Goal: Information Seeking & Learning: Learn about a topic

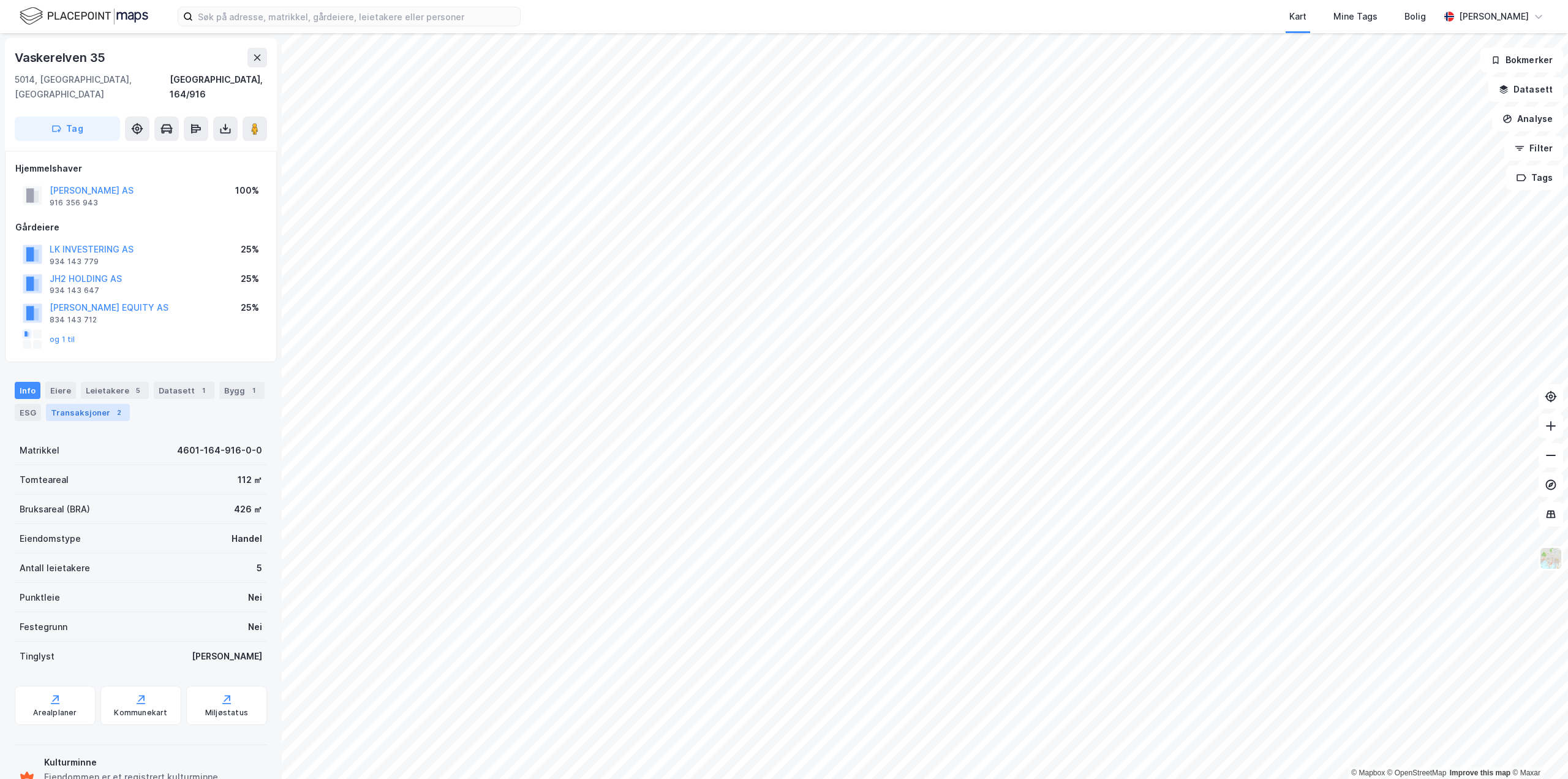
click at [119, 404] on div "Transaksjoner 2" at bounding box center [87, 412] width 84 height 17
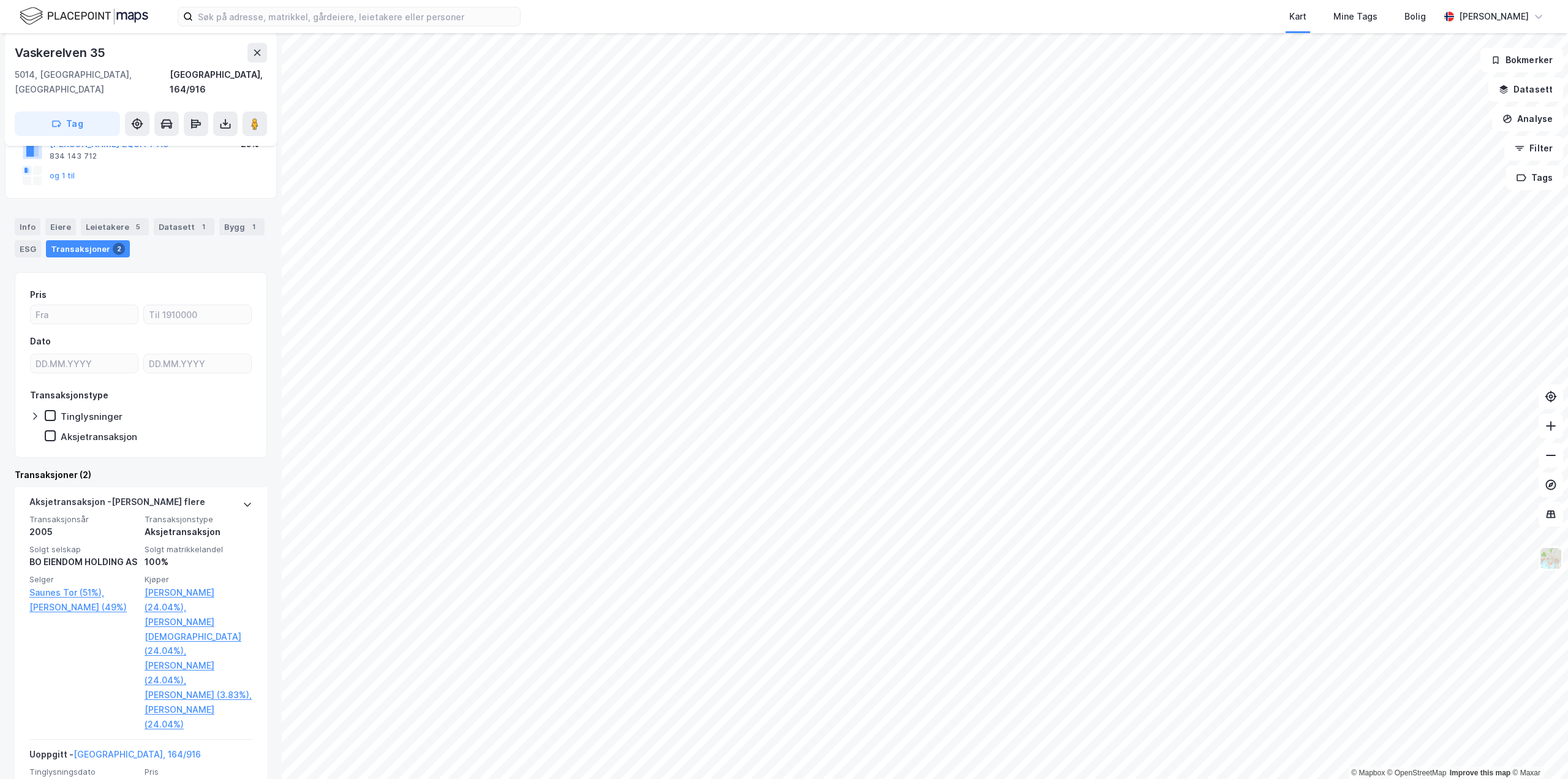
scroll to position [184, 0]
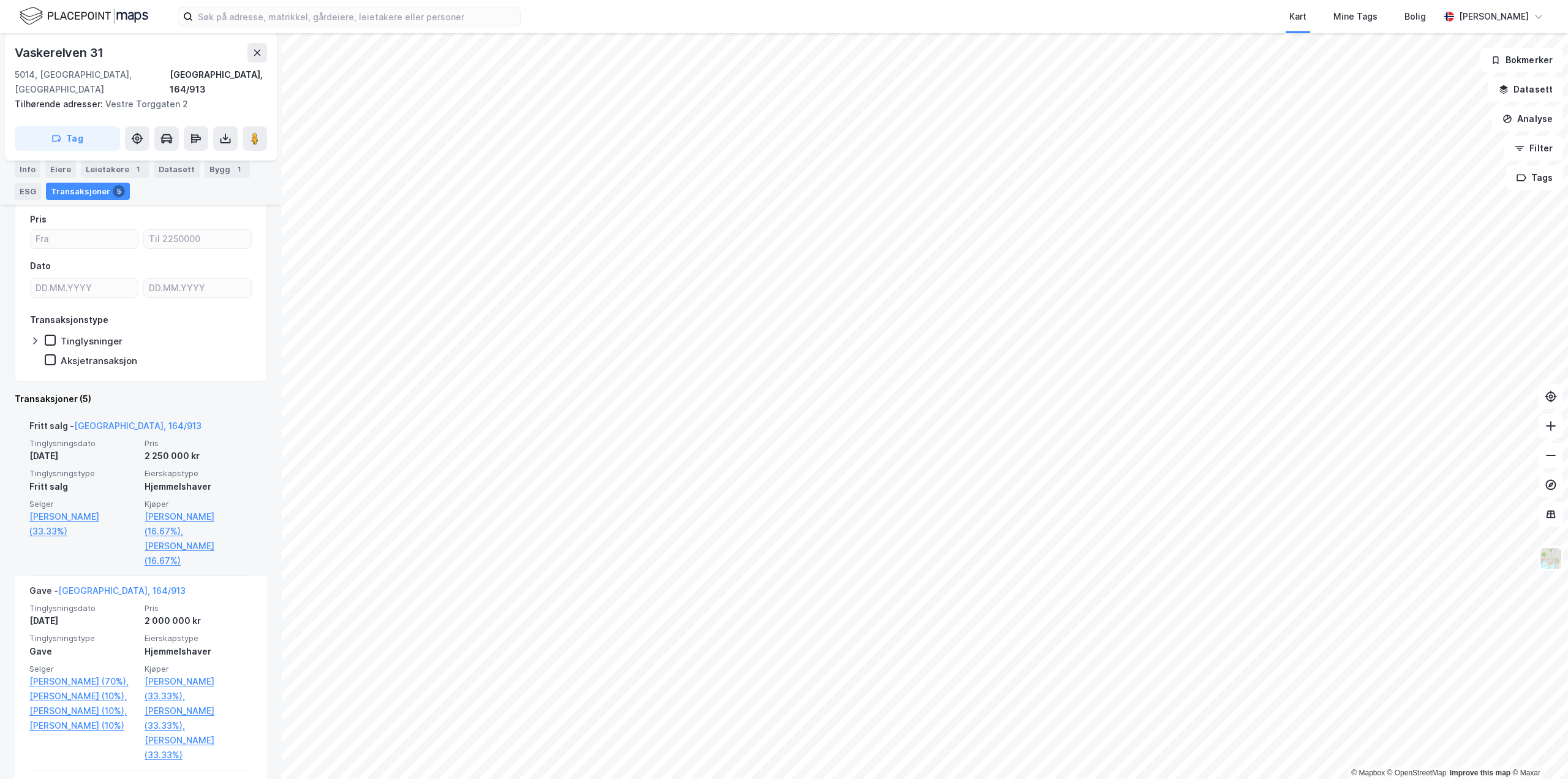
scroll to position [184, 0]
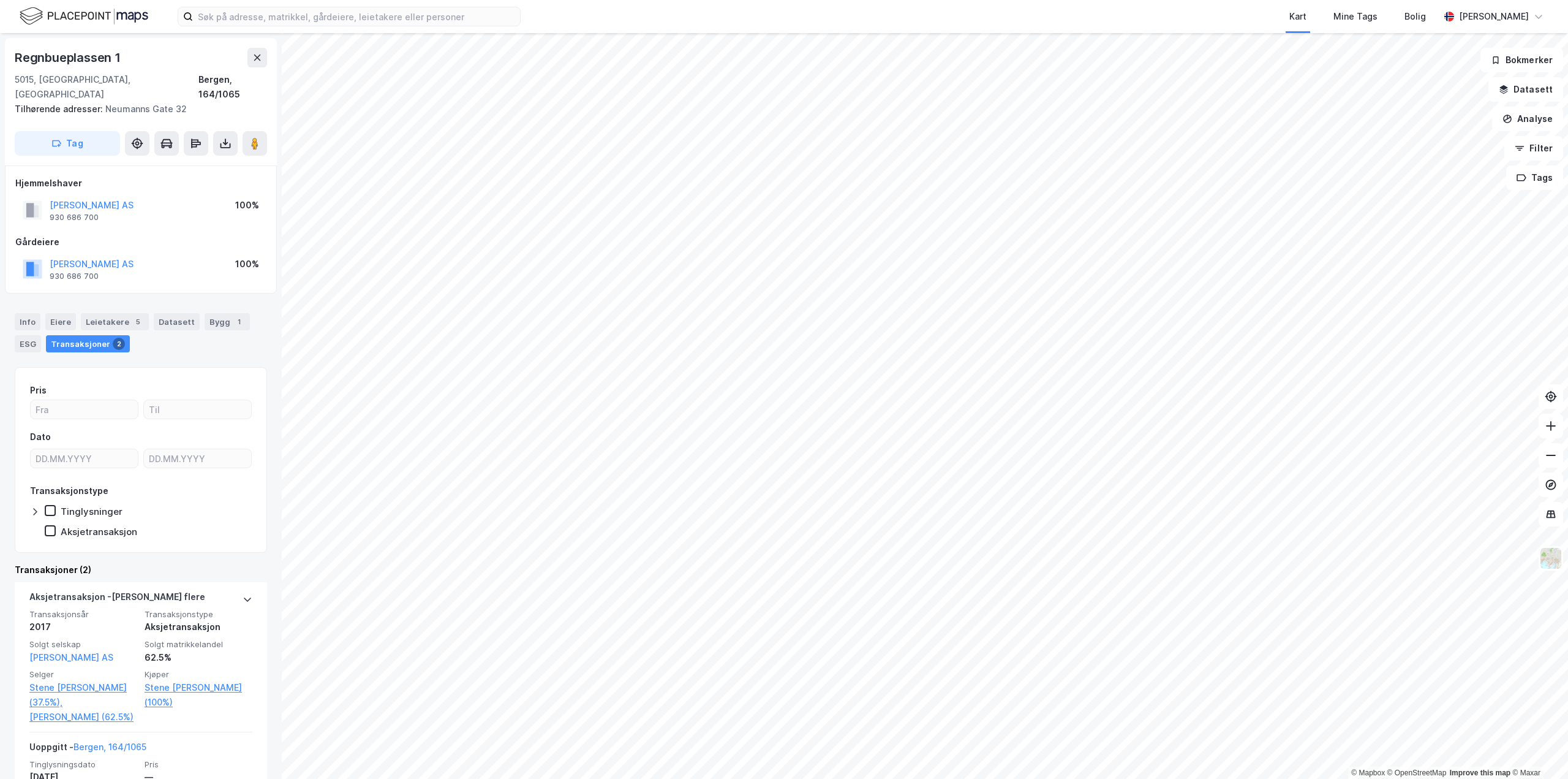
scroll to position [103, 0]
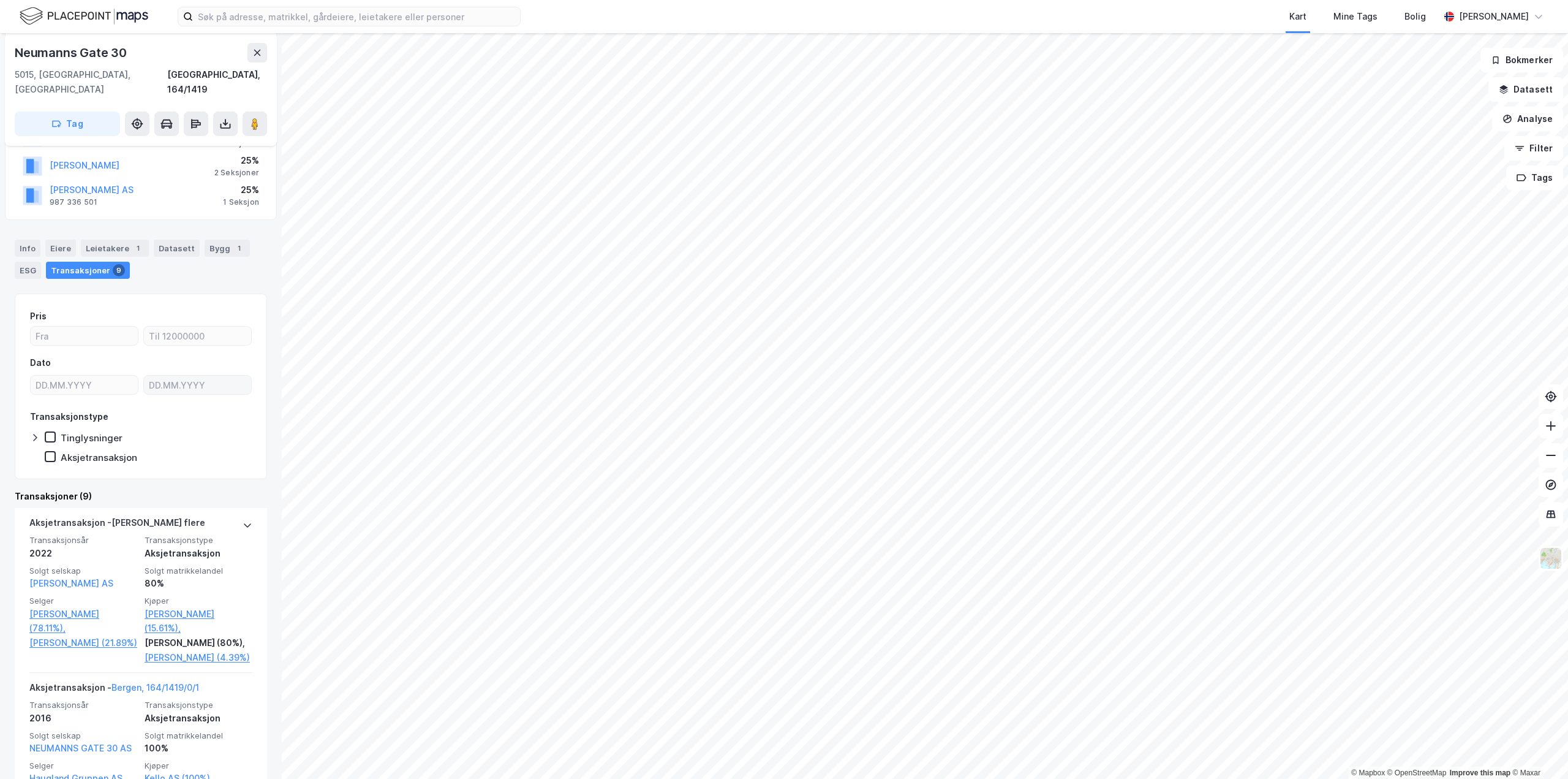
scroll to position [184, 0]
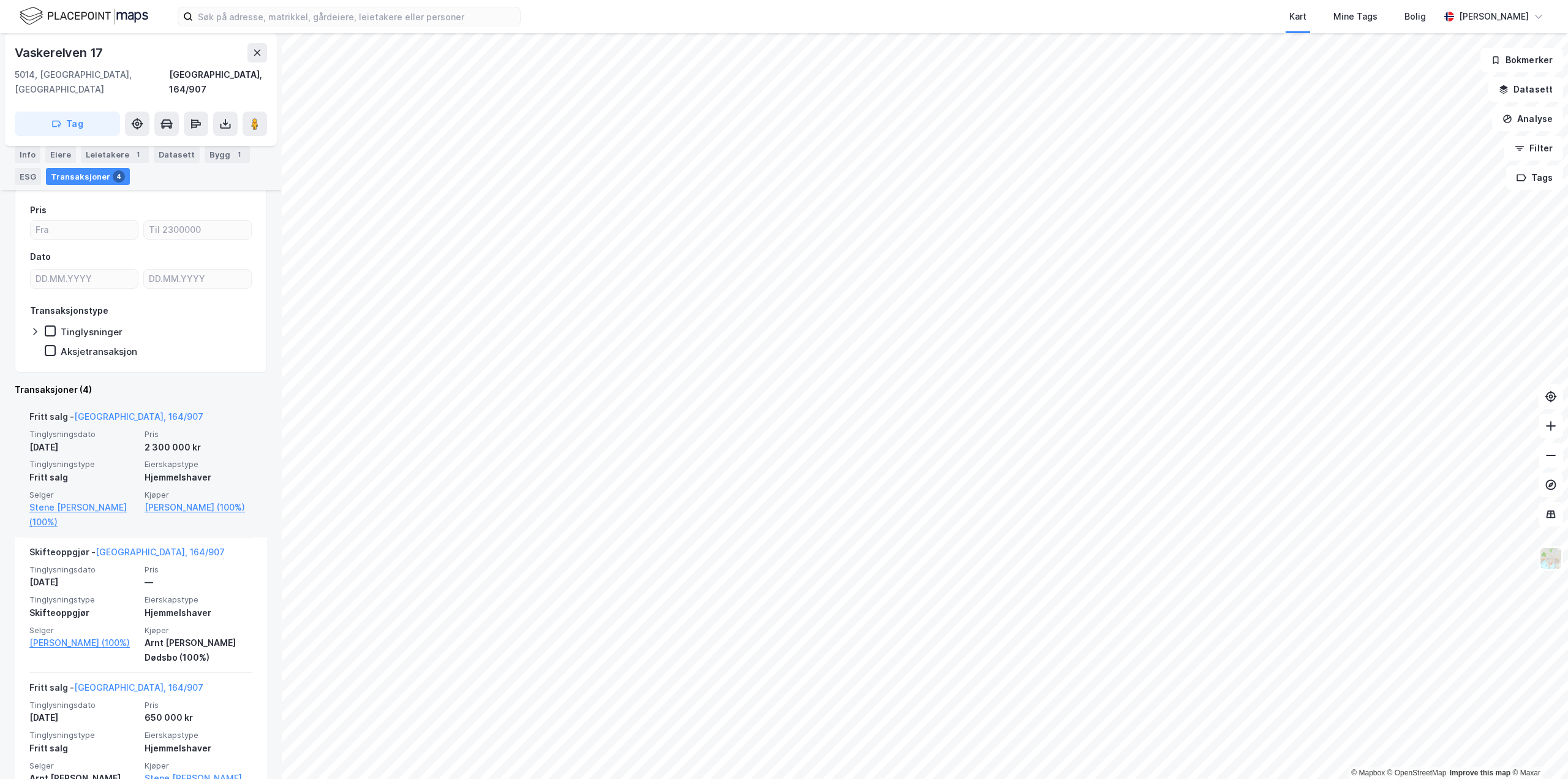
scroll to position [123, 0]
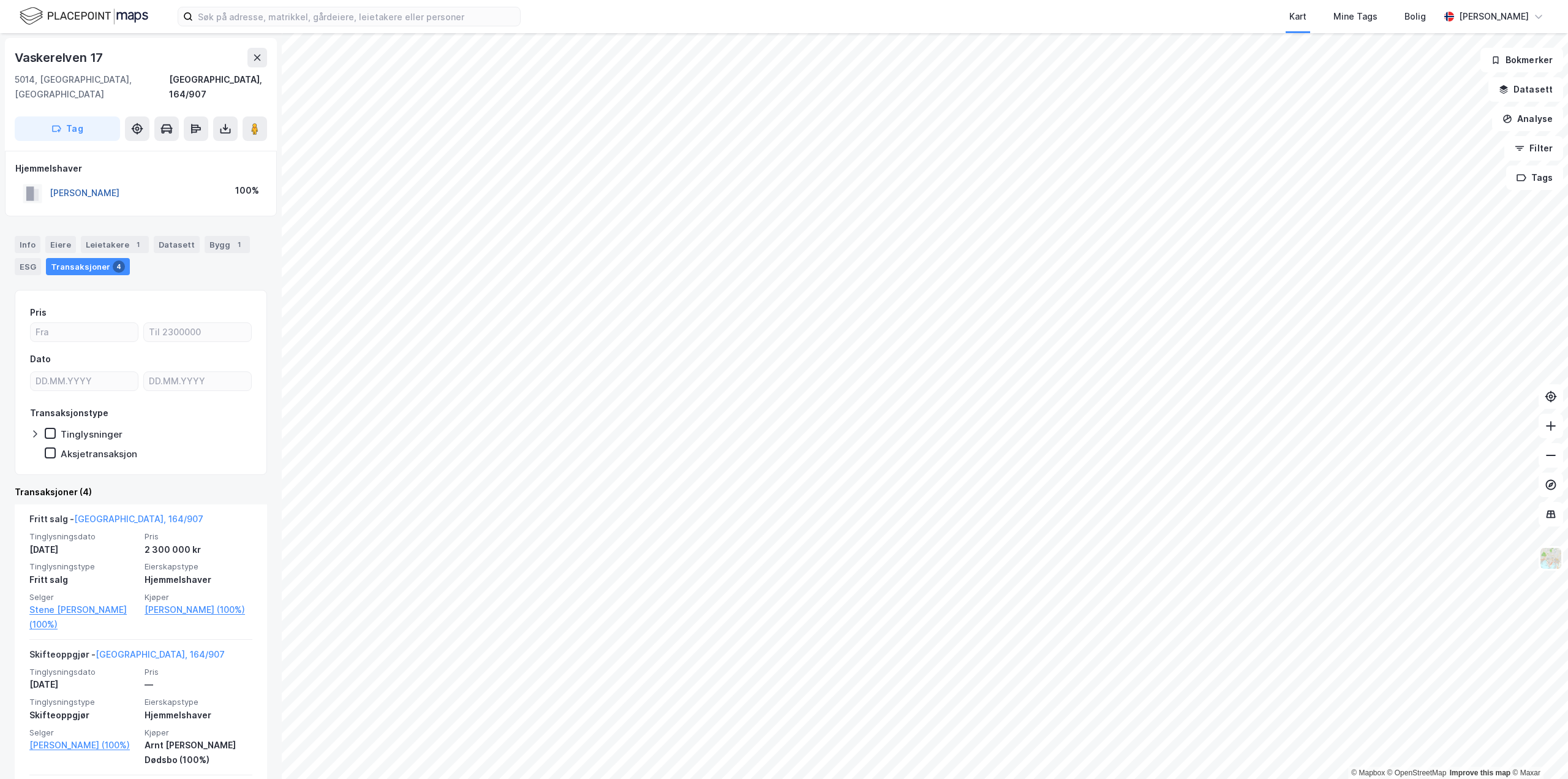
click at [0, 0] on button "[PERSON_NAME]" at bounding box center [0, 0] width 0 height 0
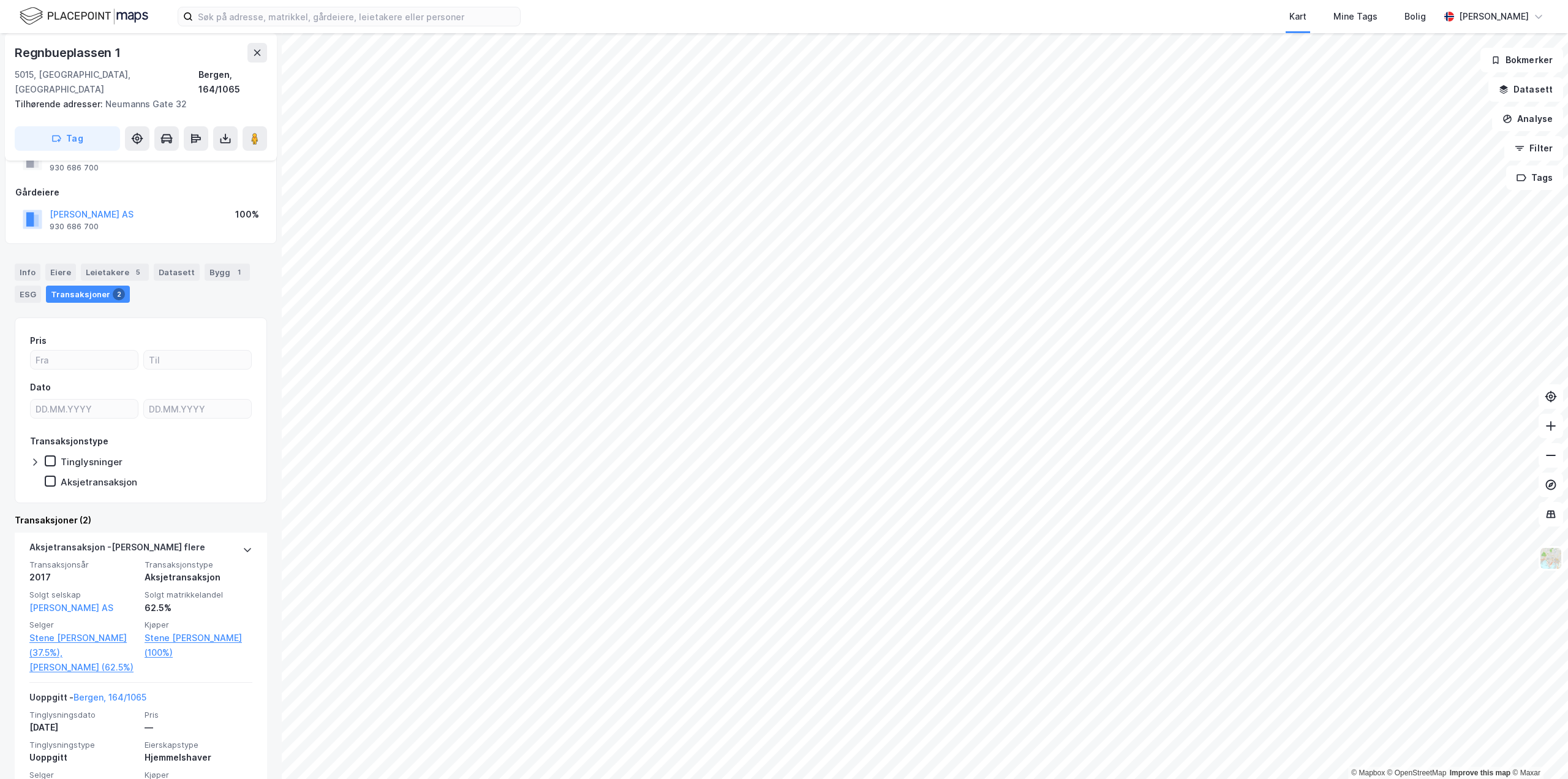
scroll to position [103, 0]
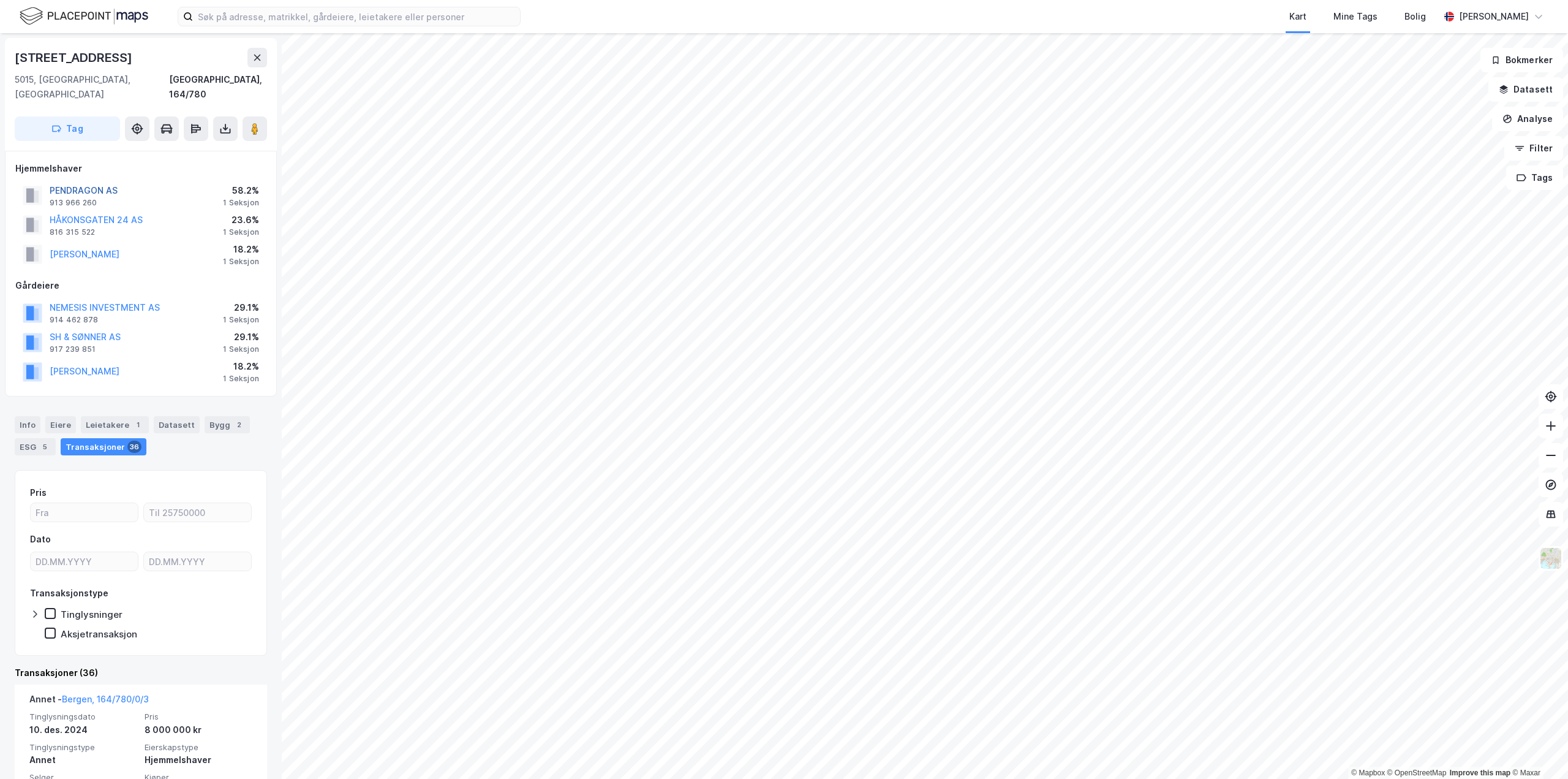
click at [0, 0] on button "PENDRAGON AS" at bounding box center [0, 0] width 0 height 0
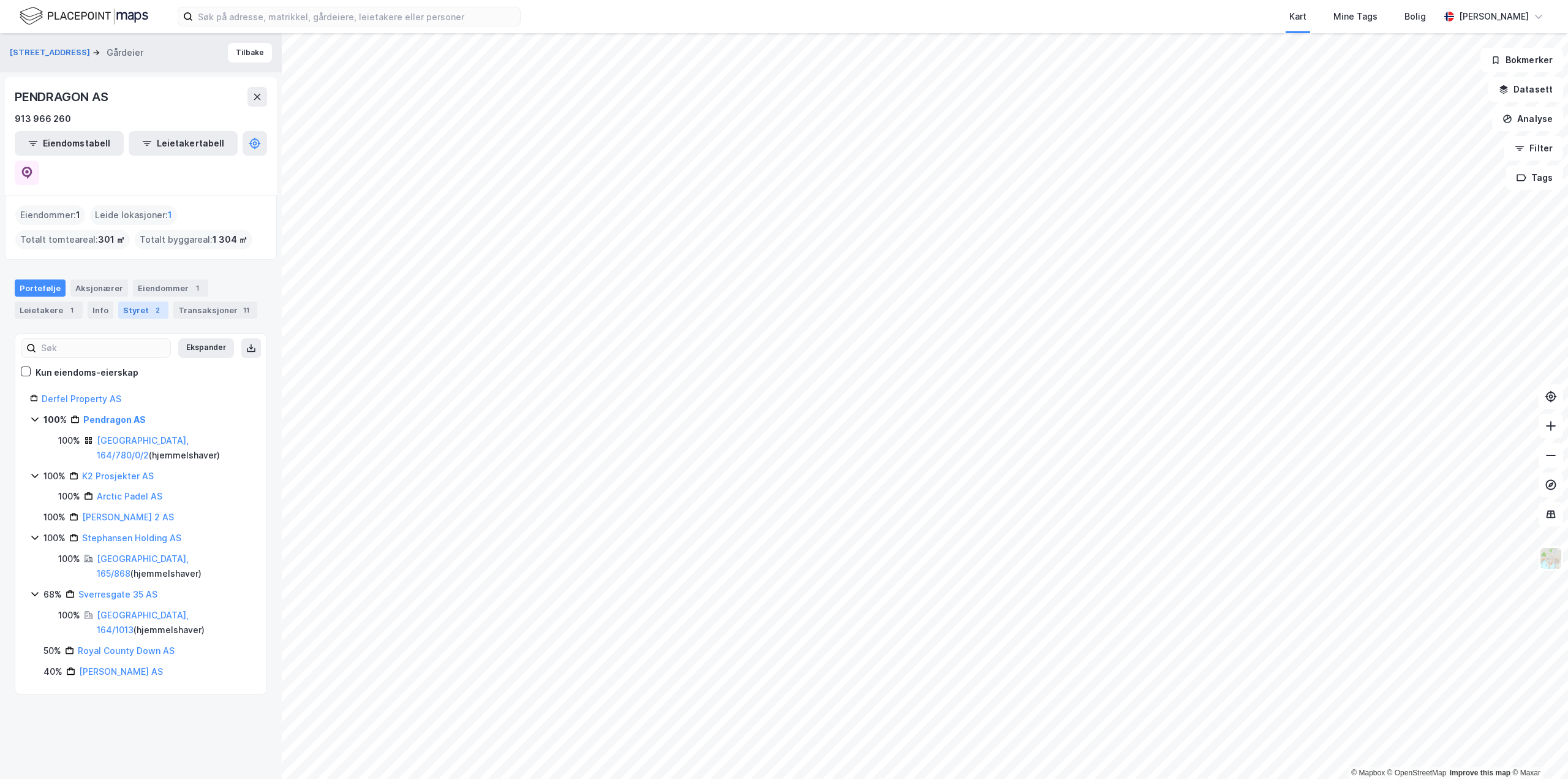
click at [128, 302] on div "Styret 2" at bounding box center [143, 310] width 50 height 17
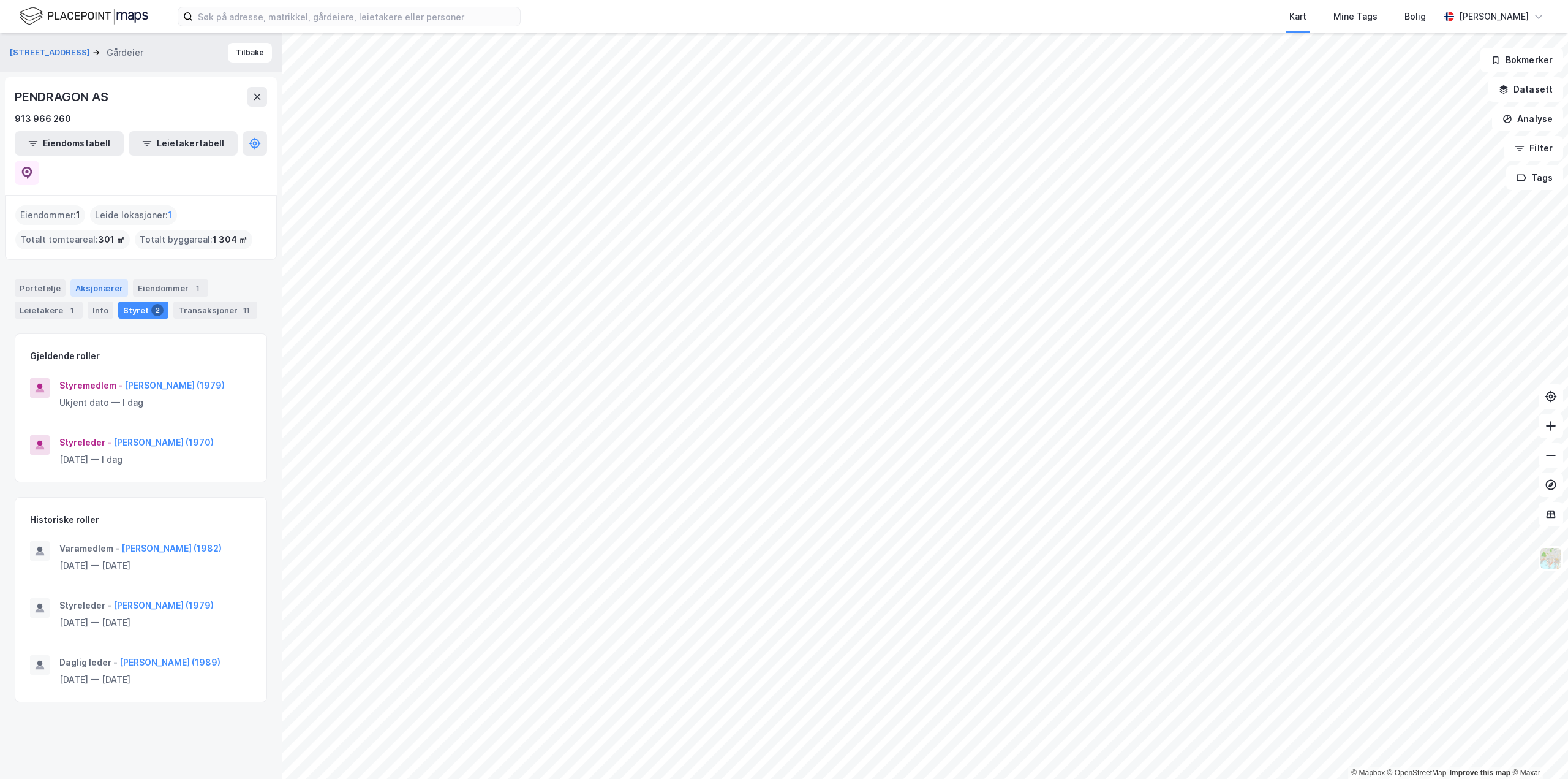
click at [117, 280] on div "Aksjonærer" at bounding box center [99, 288] width 57 height 17
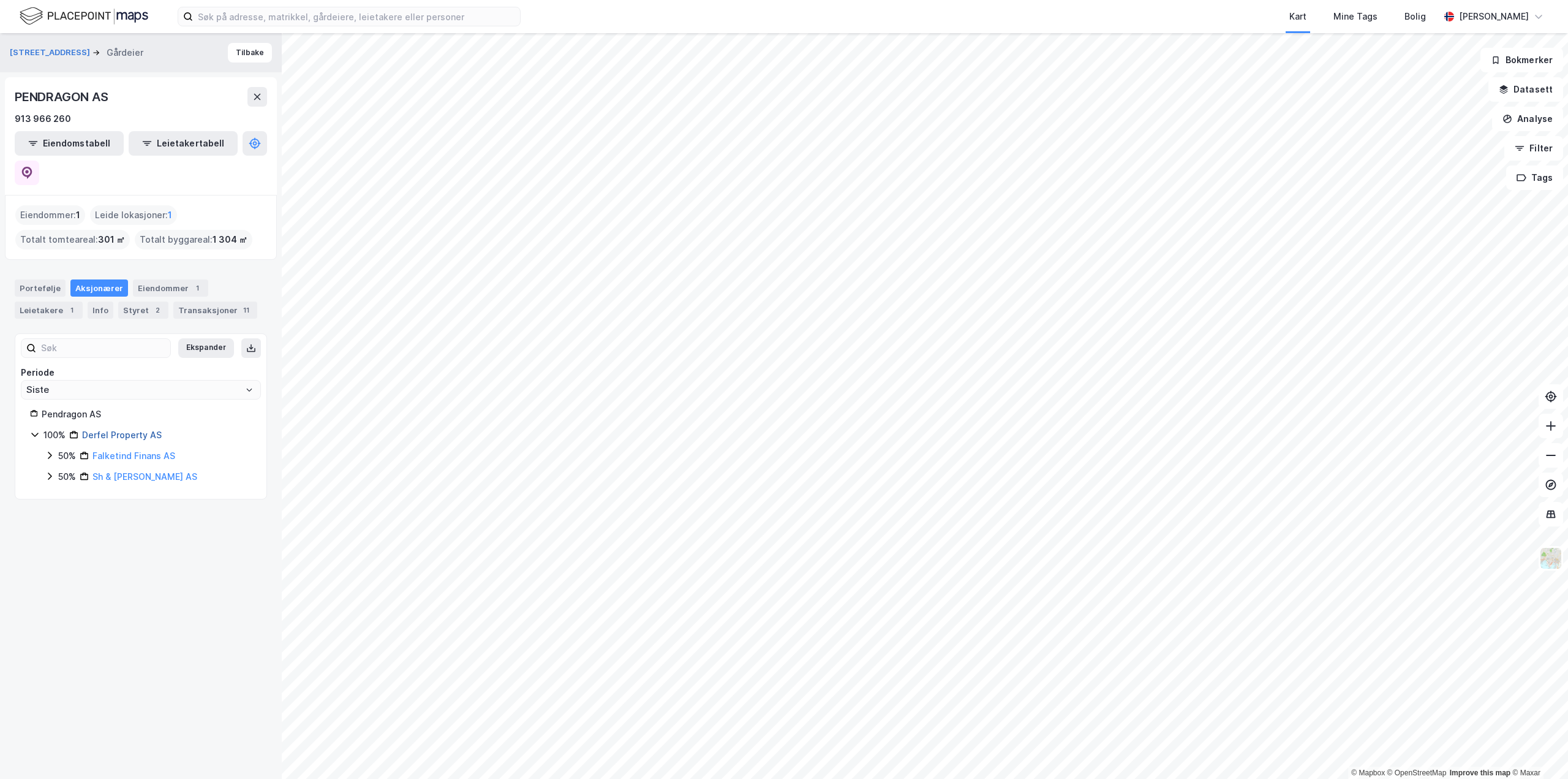
click at [119, 430] on link "Derfel Property AS" at bounding box center [121, 435] width 80 height 10
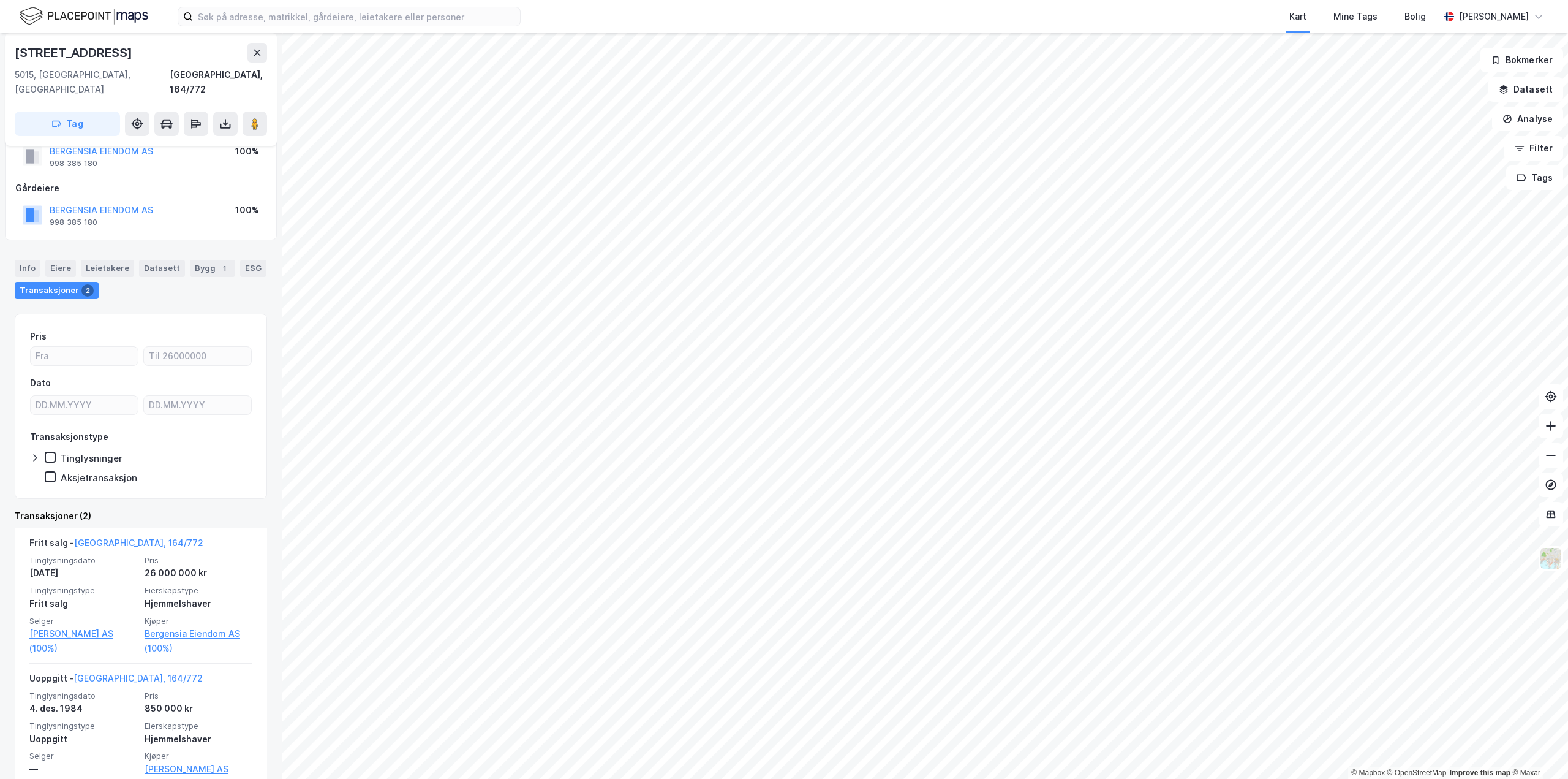
scroll to position [59, 0]
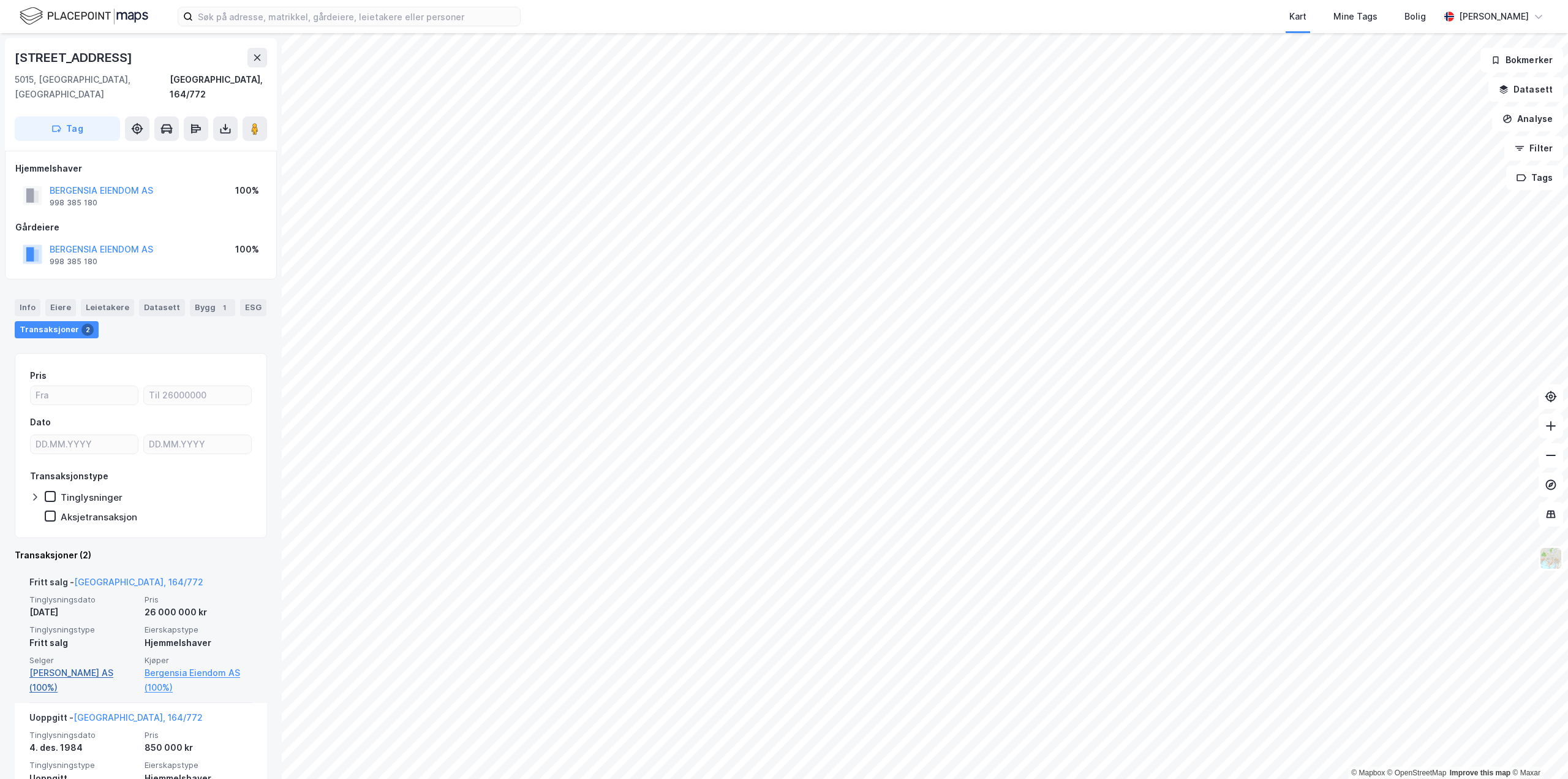
click at [88, 666] on link "[PERSON_NAME] AS (100%)" at bounding box center [83, 680] width 108 height 29
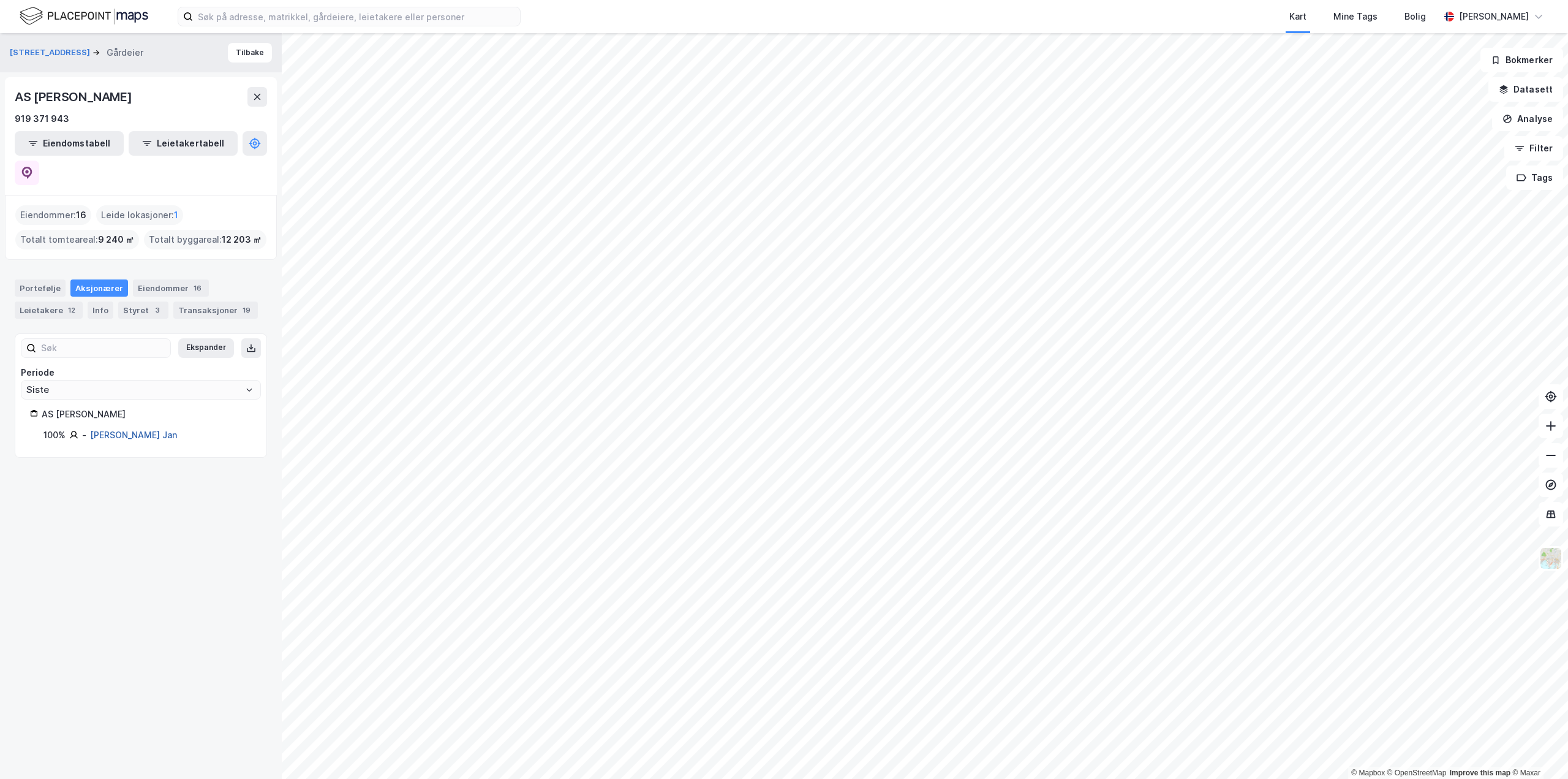
click at [126, 430] on link "[PERSON_NAME] Jan" at bounding box center [134, 435] width 87 height 10
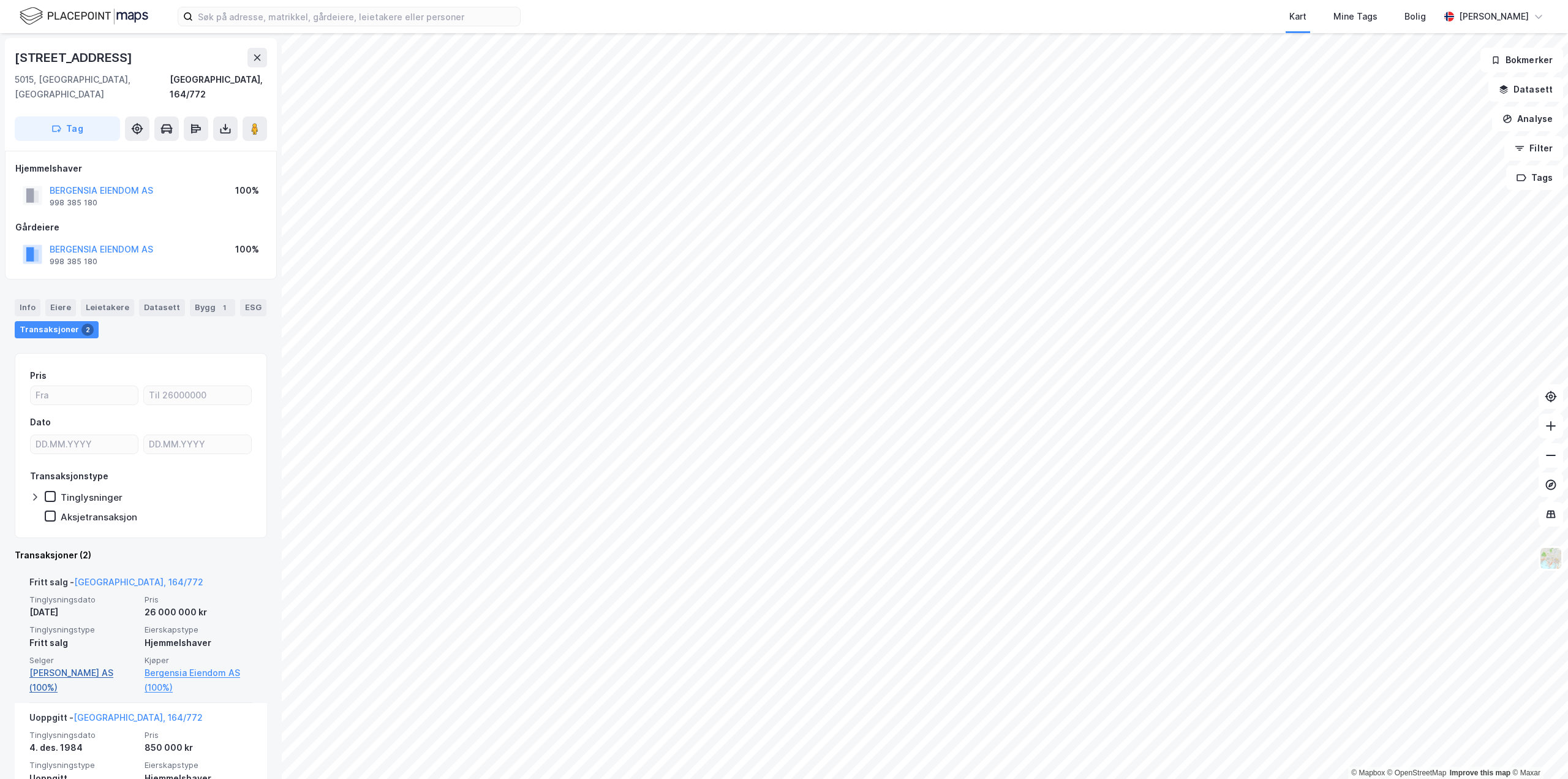
click at [79, 666] on link "[PERSON_NAME] AS (100%)" at bounding box center [83, 680] width 108 height 29
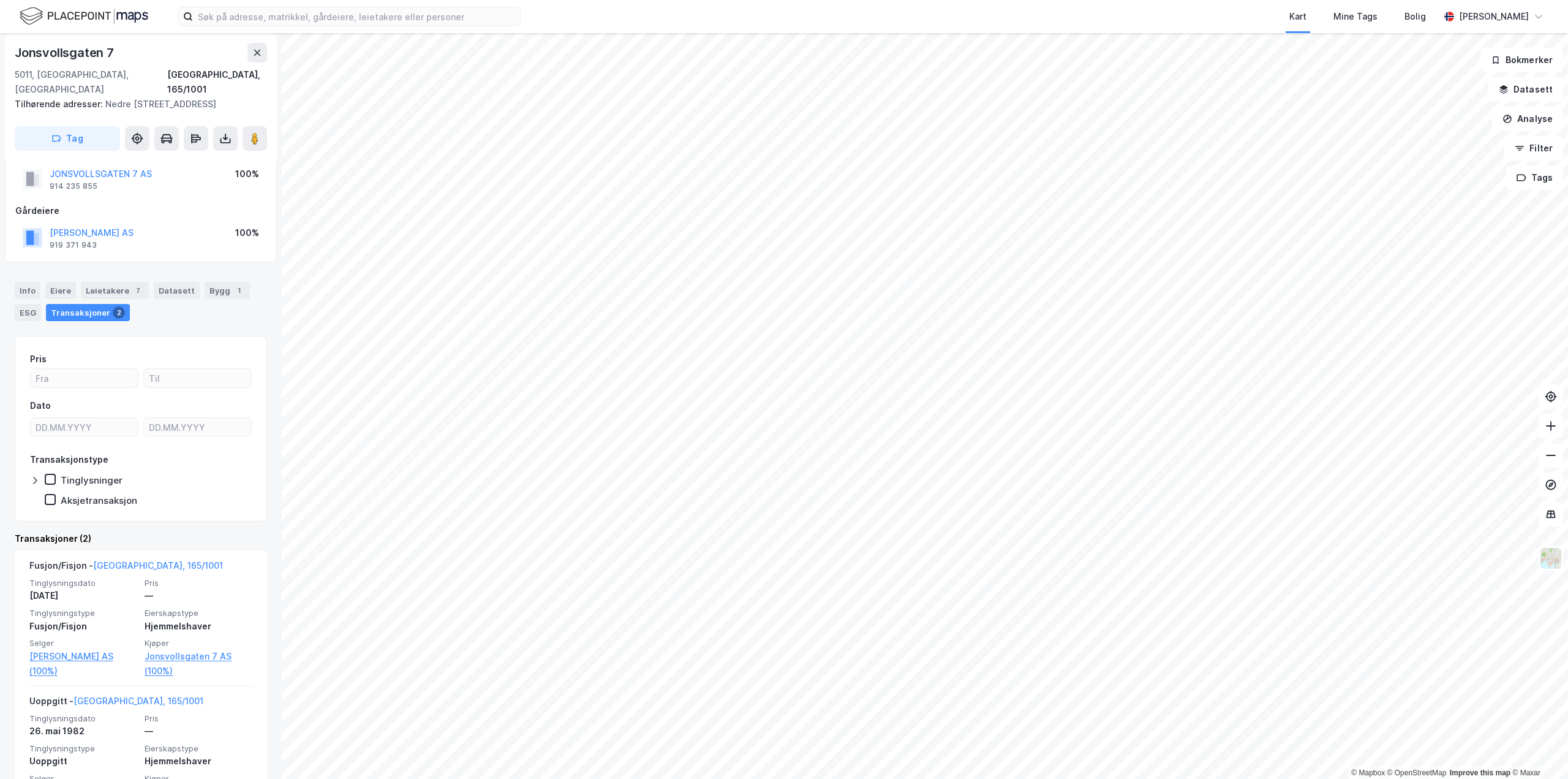
scroll to position [74, 0]
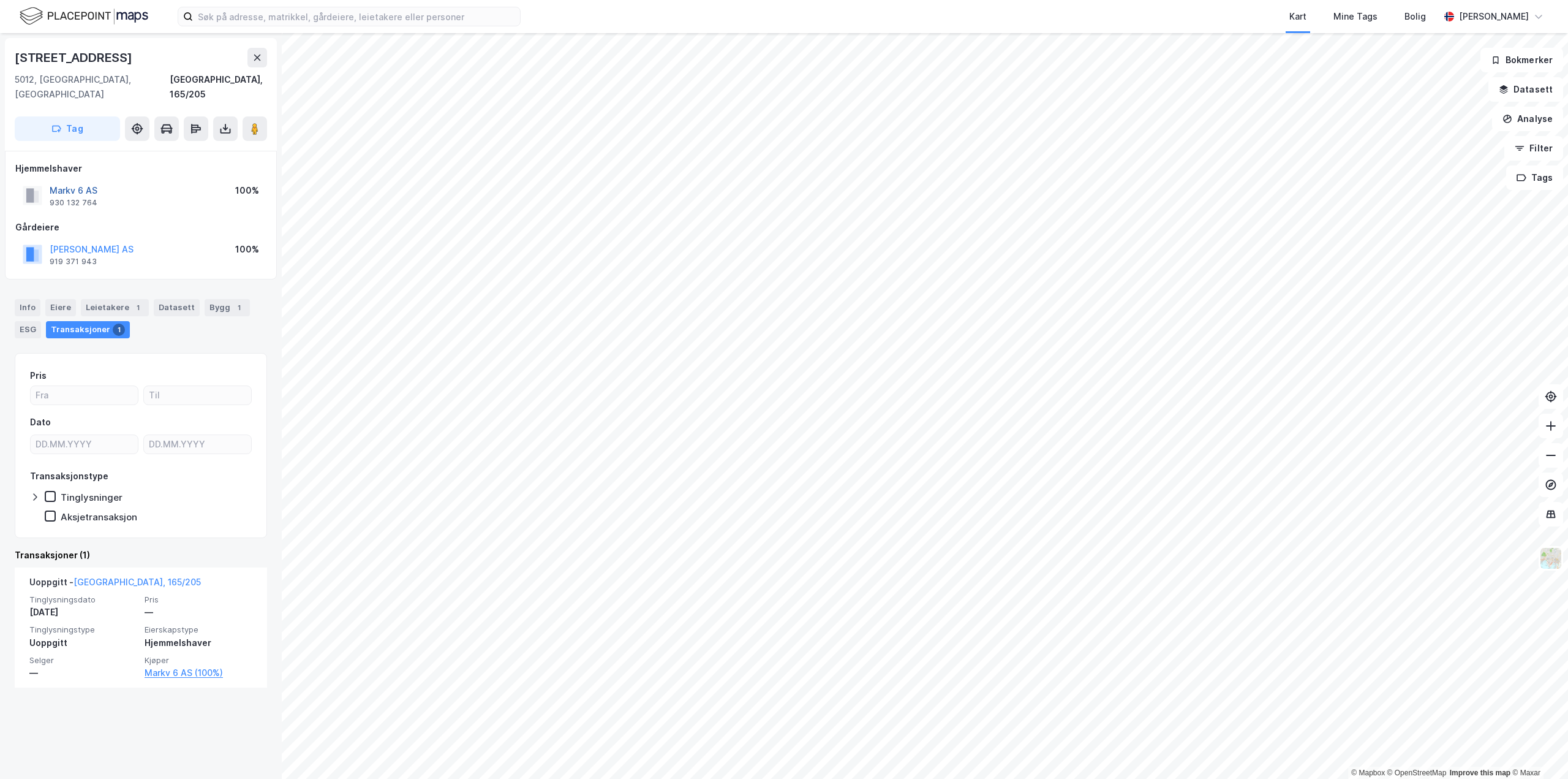
click at [0, 0] on button "Markv 6 AS" at bounding box center [0, 0] width 0 height 0
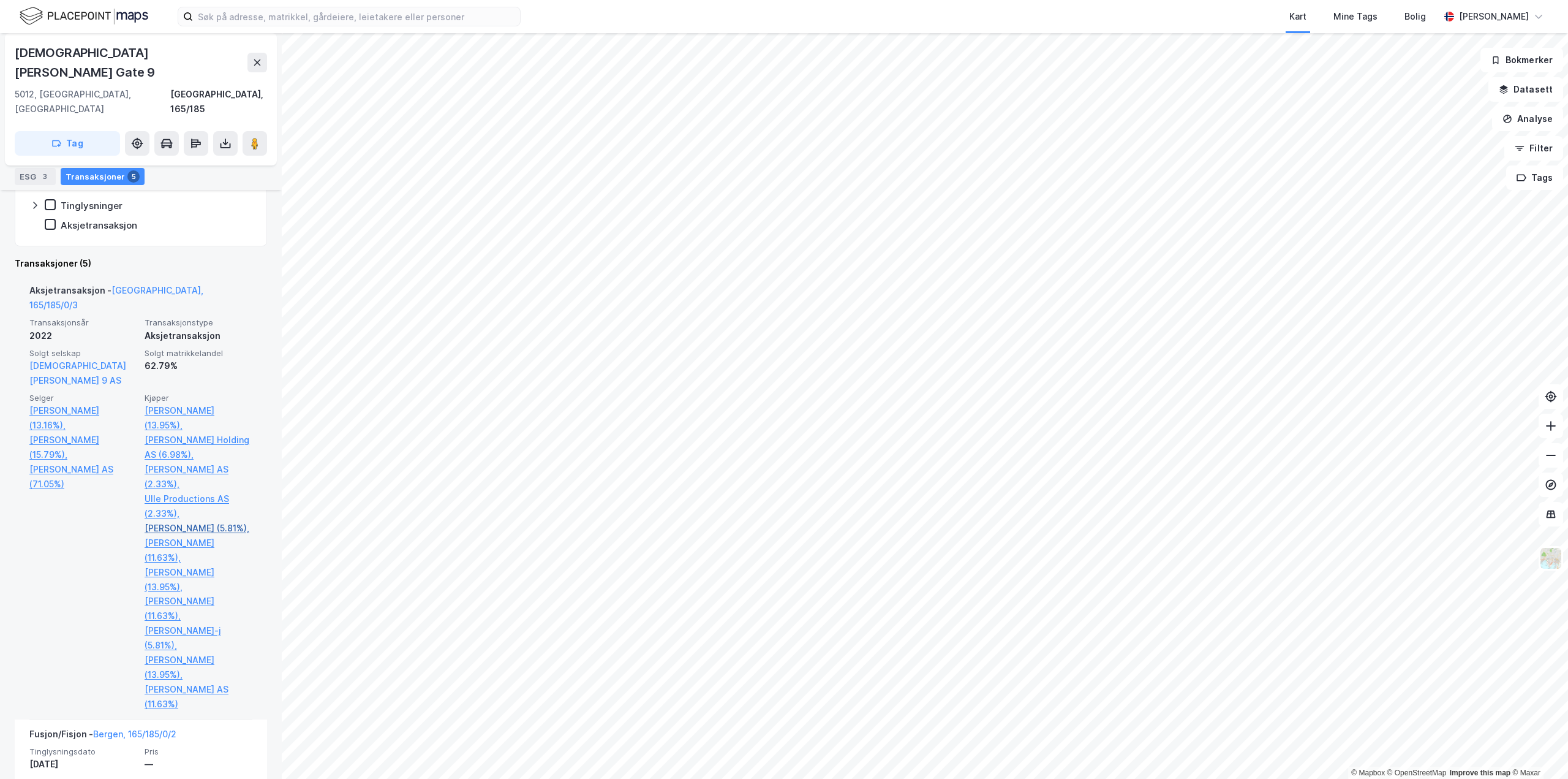
scroll to position [368, 0]
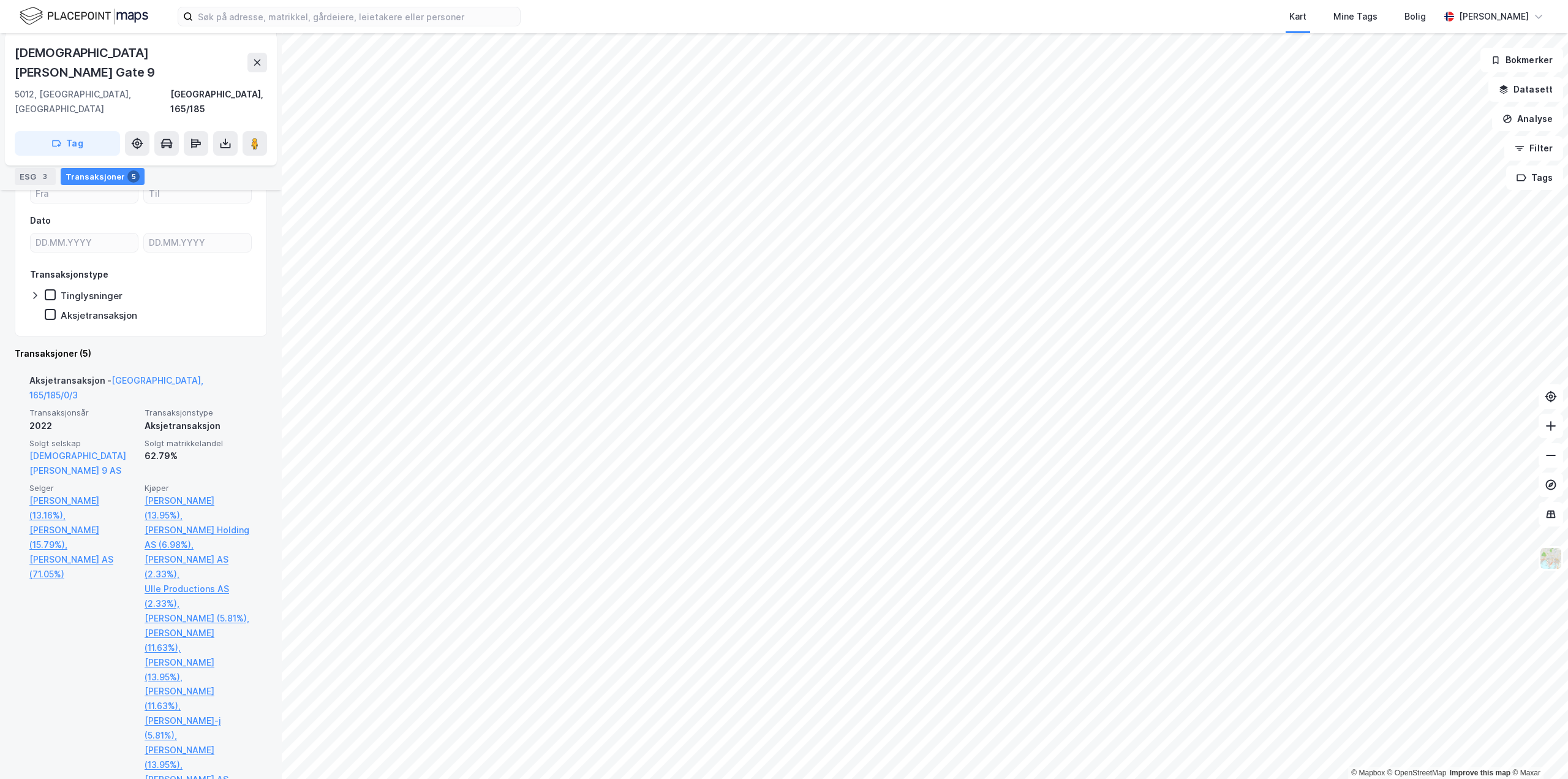
drag, startPoint x: 210, startPoint y: 424, endPoint x: 231, endPoint y: 381, distance: 47.9
click at [231, 449] on div "62.79%" at bounding box center [198, 456] width 108 height 15
click at [214, 493] on link "[PERSON_NAME] (13.95%)," at bounding box center [198, 508] width 108 height 29
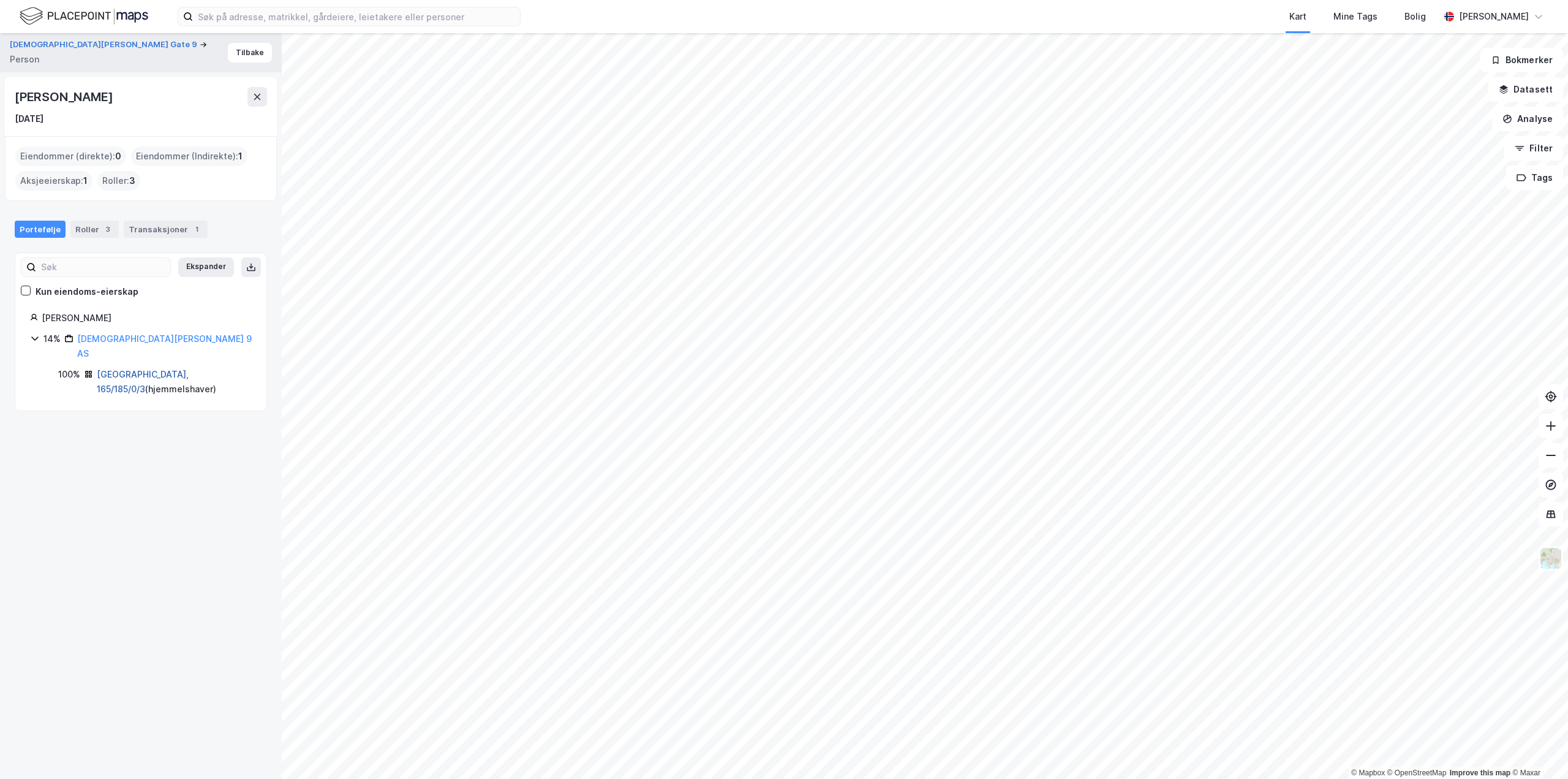
click at [148, 369] on link "[GEOGRAPHIC_DATA], 165/185/0/3" at bounding box center [142, 381] width 92 height 25
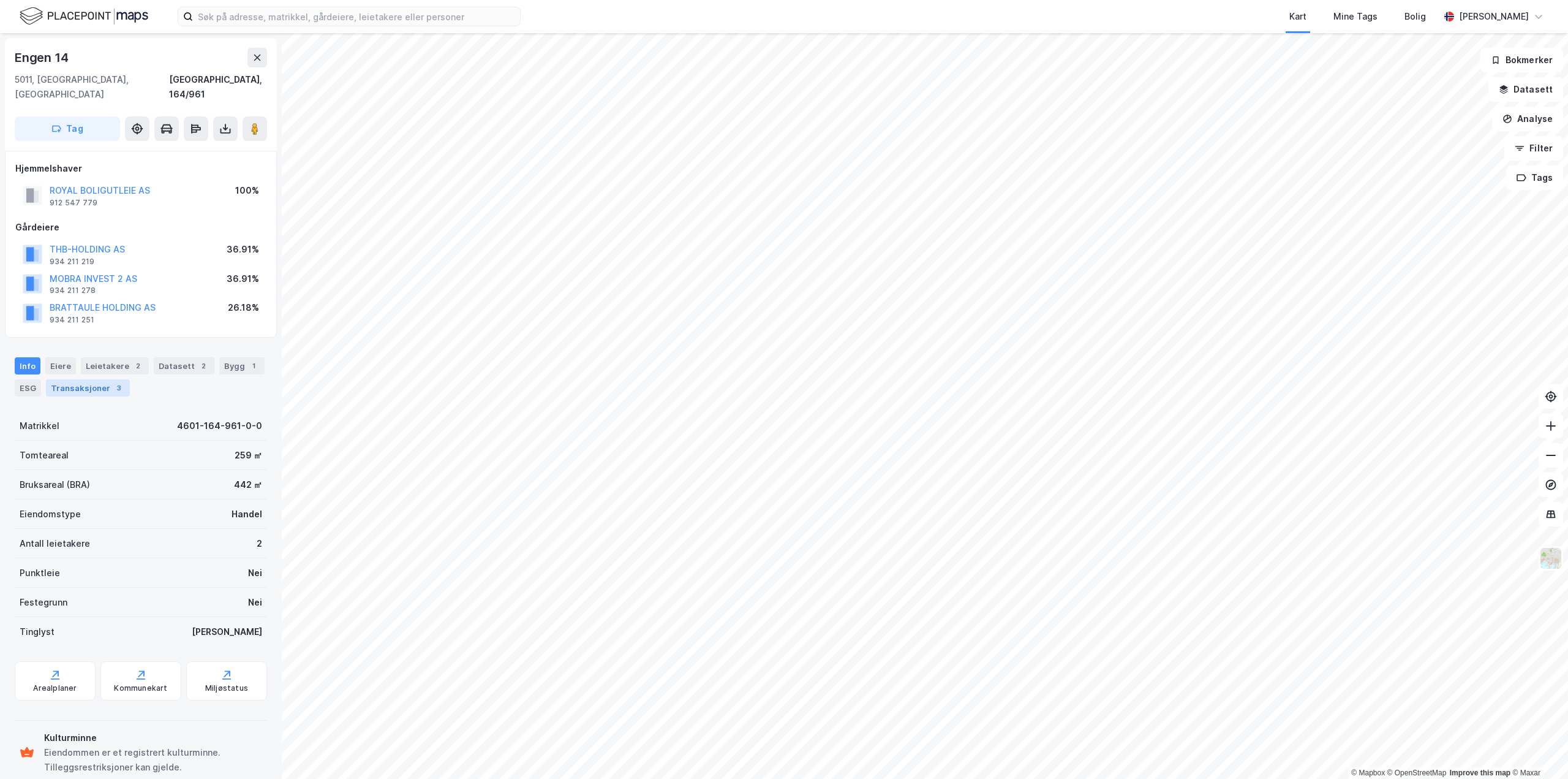
click at [89, 379] on div "Transaksjoner 3" at bounding box center [87, 387] width 84 height 17
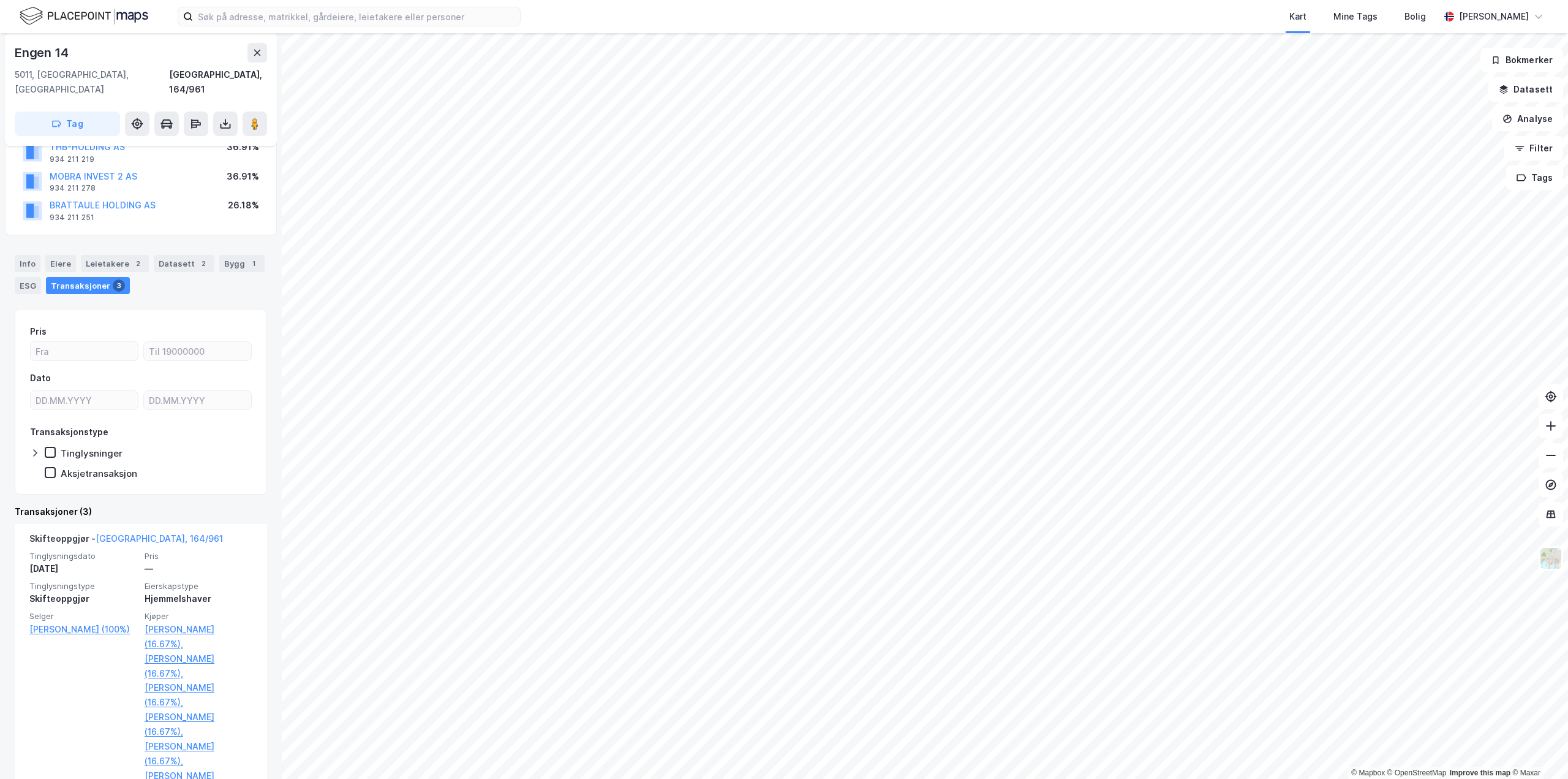
scroll to position [184, 0]
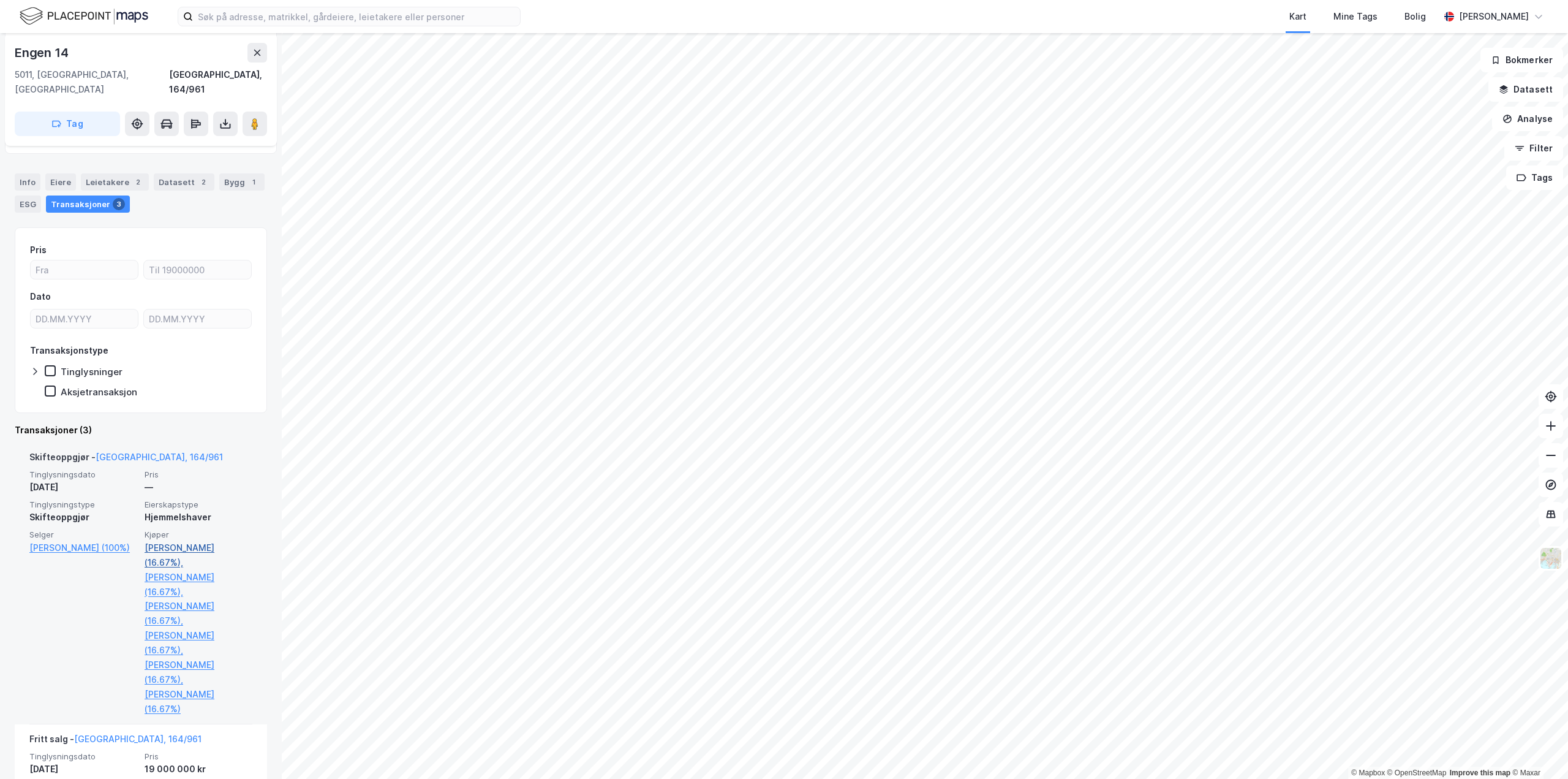
click at [186, 540] on link "[PERSON_NAME] (16.67%)," at bounding box center [198, 555] width 108 height 29
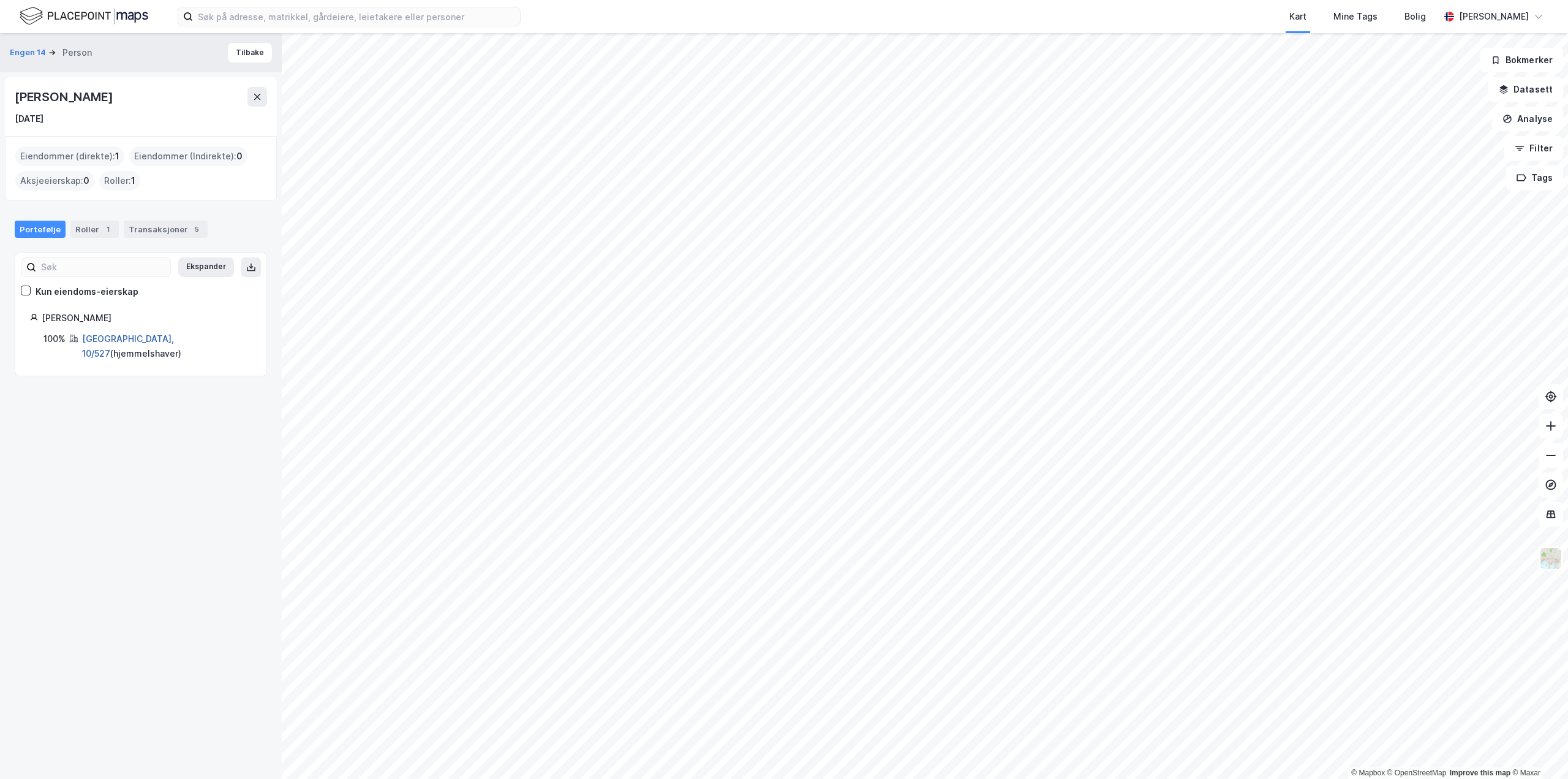
click at [117, 341] on link "[GEOGRAPHIC_DATA], 10/527" at bounding box center [127, 346] width 92 height 25
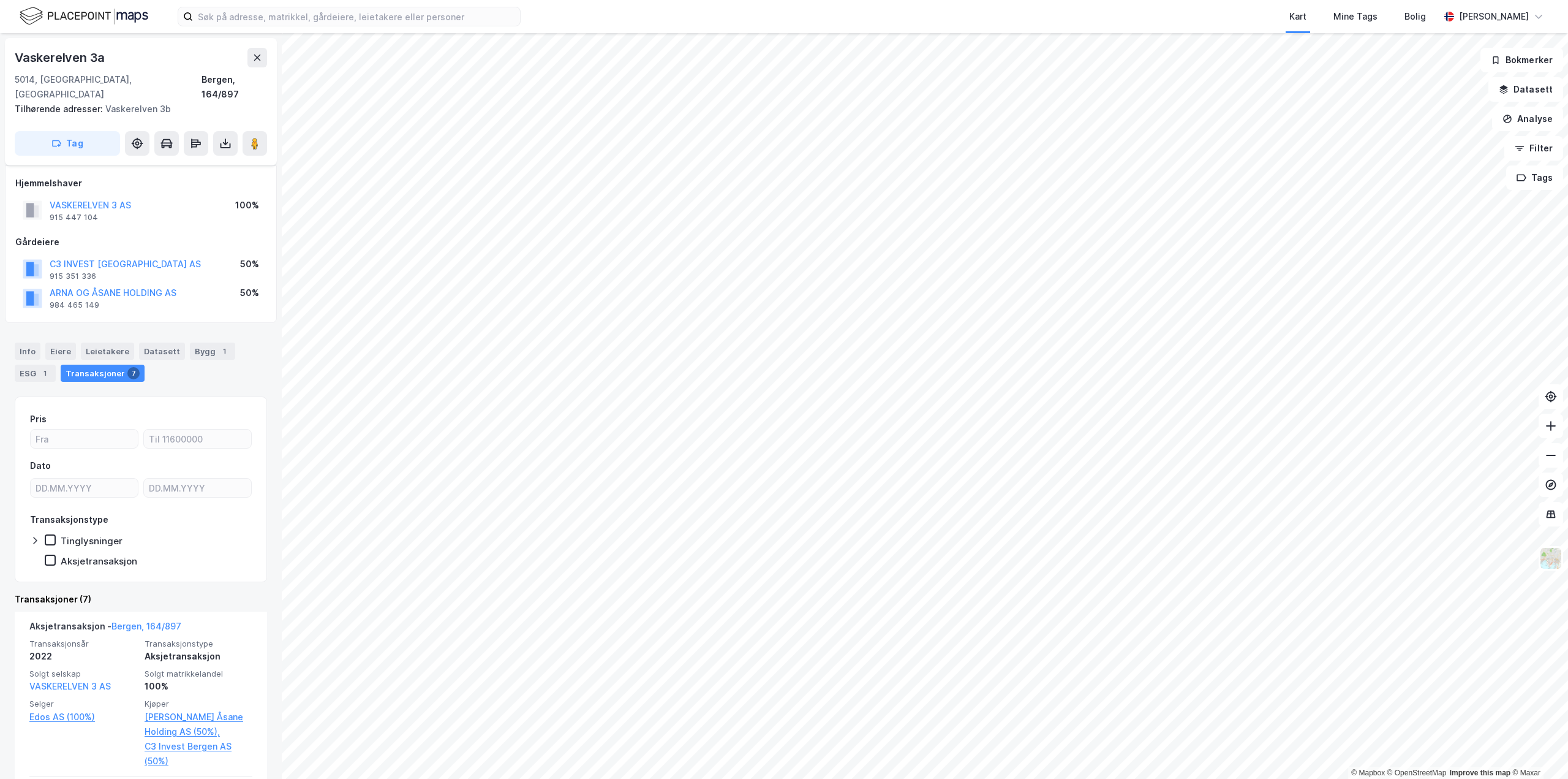
scroll to position [123, 0]
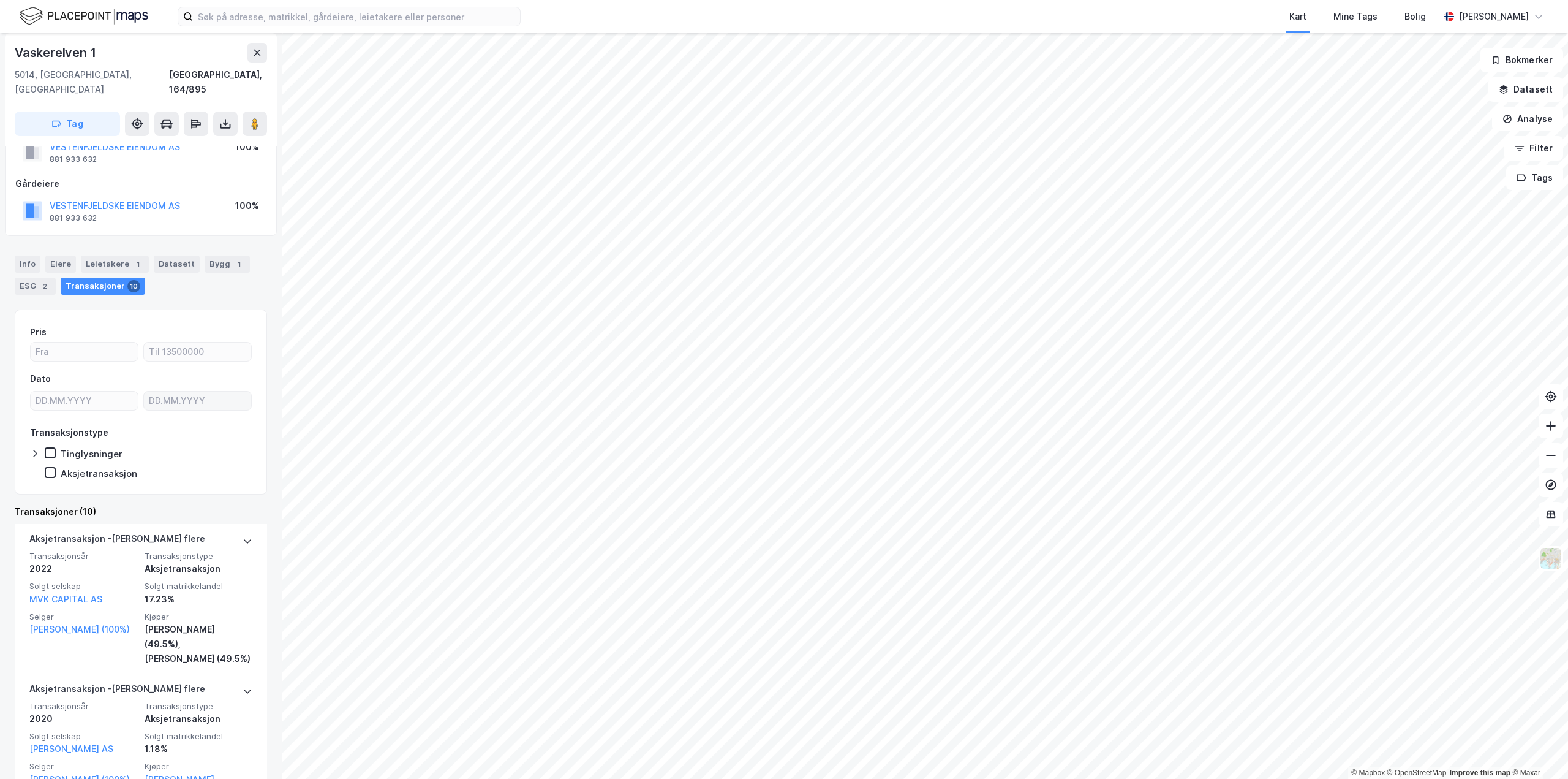
scroll to position [61, 0]
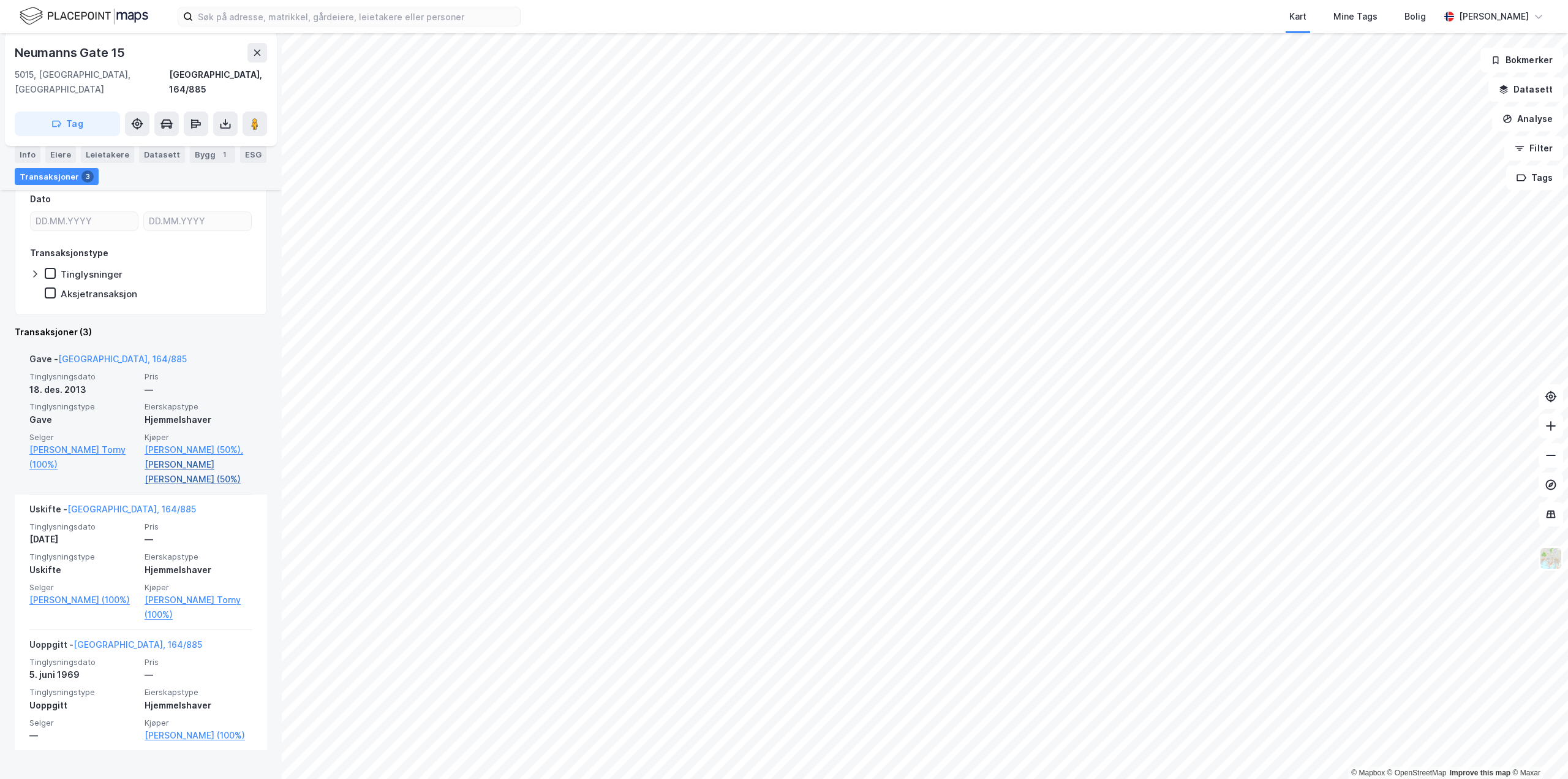
scroll to position [186, 0]
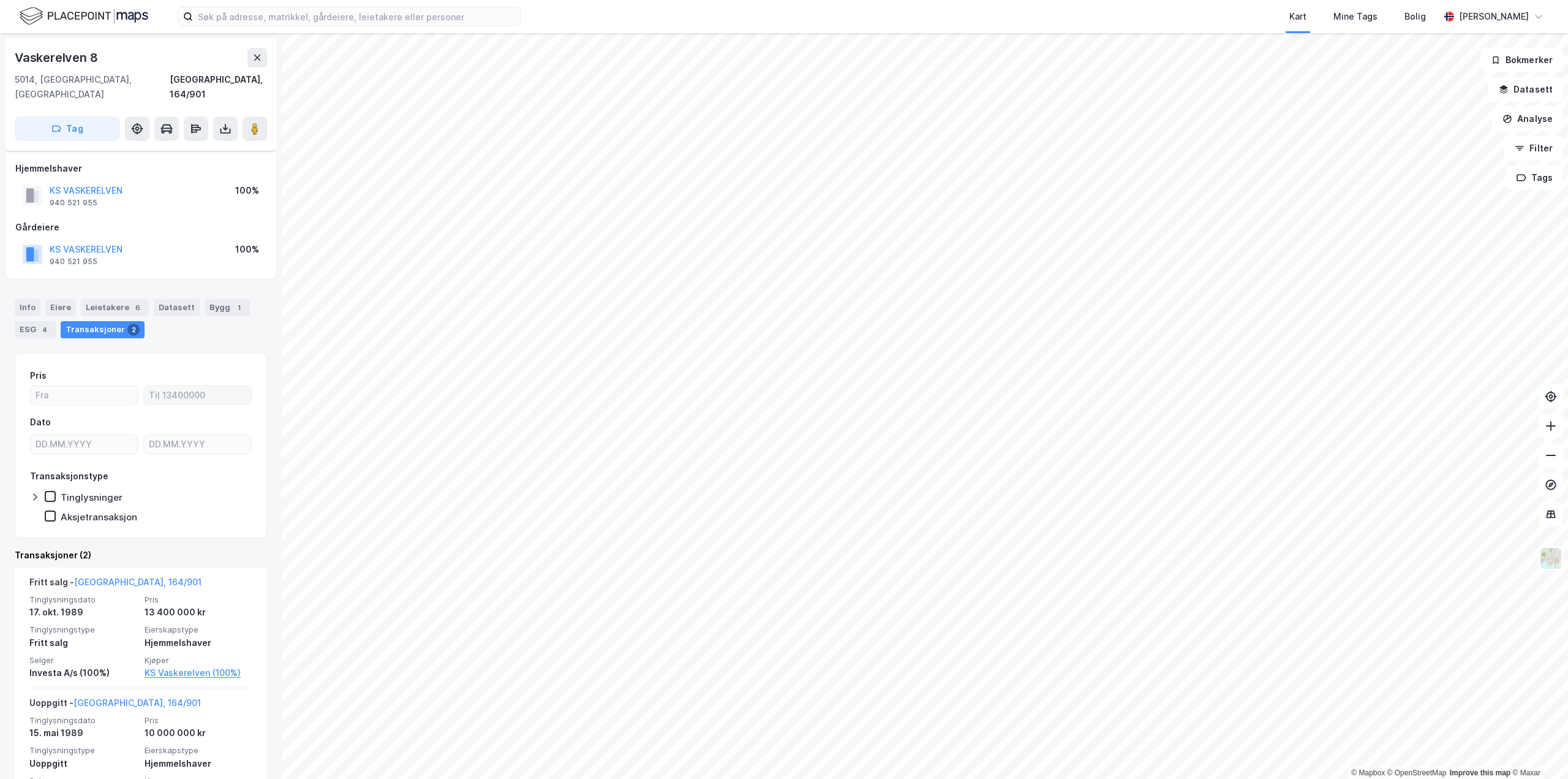
scroll to position [29, 0]
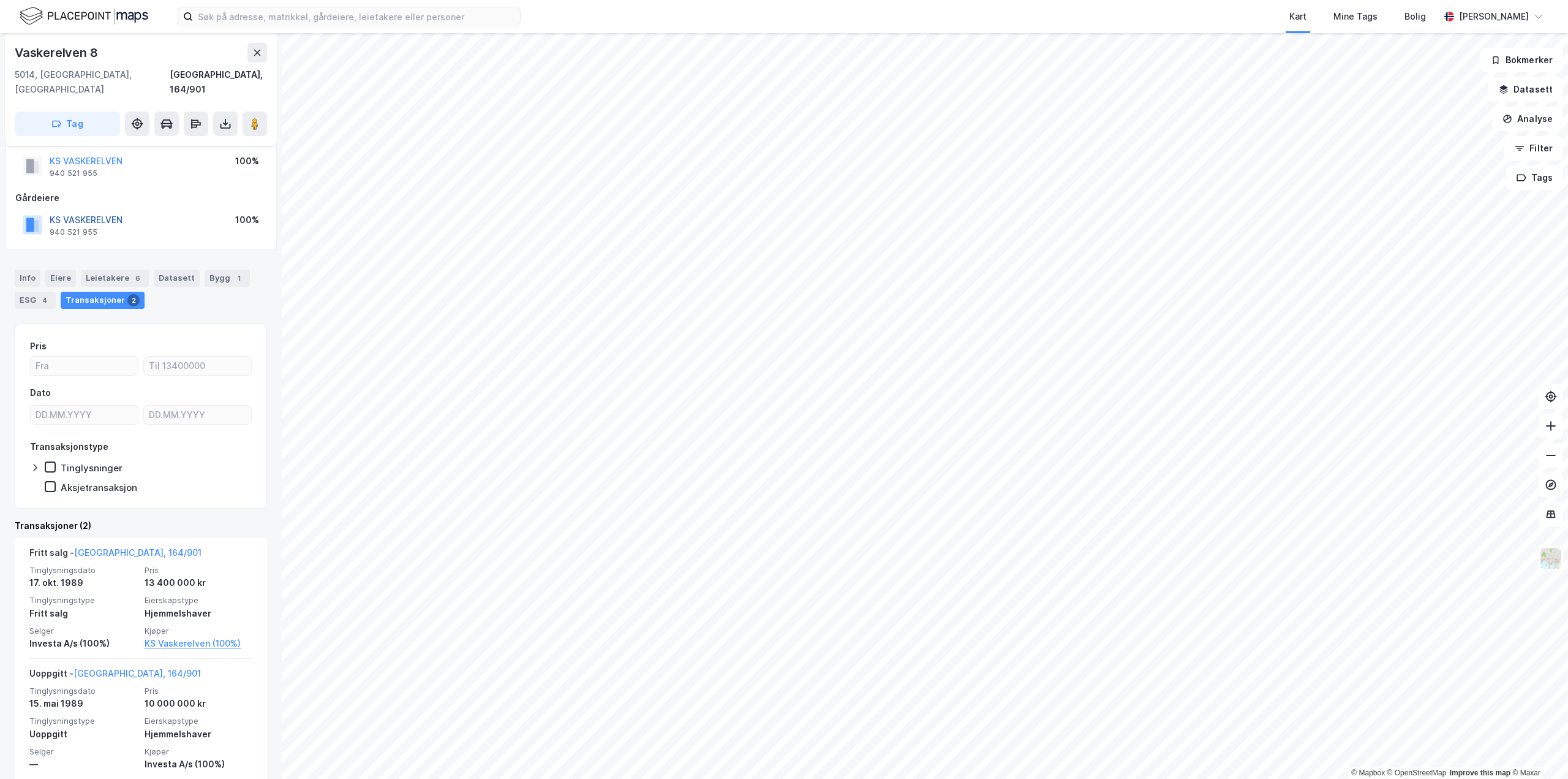
click at [0, 0] on button "KS VASKERELVEN" at bounding box center [0, 0] width 0 height 0
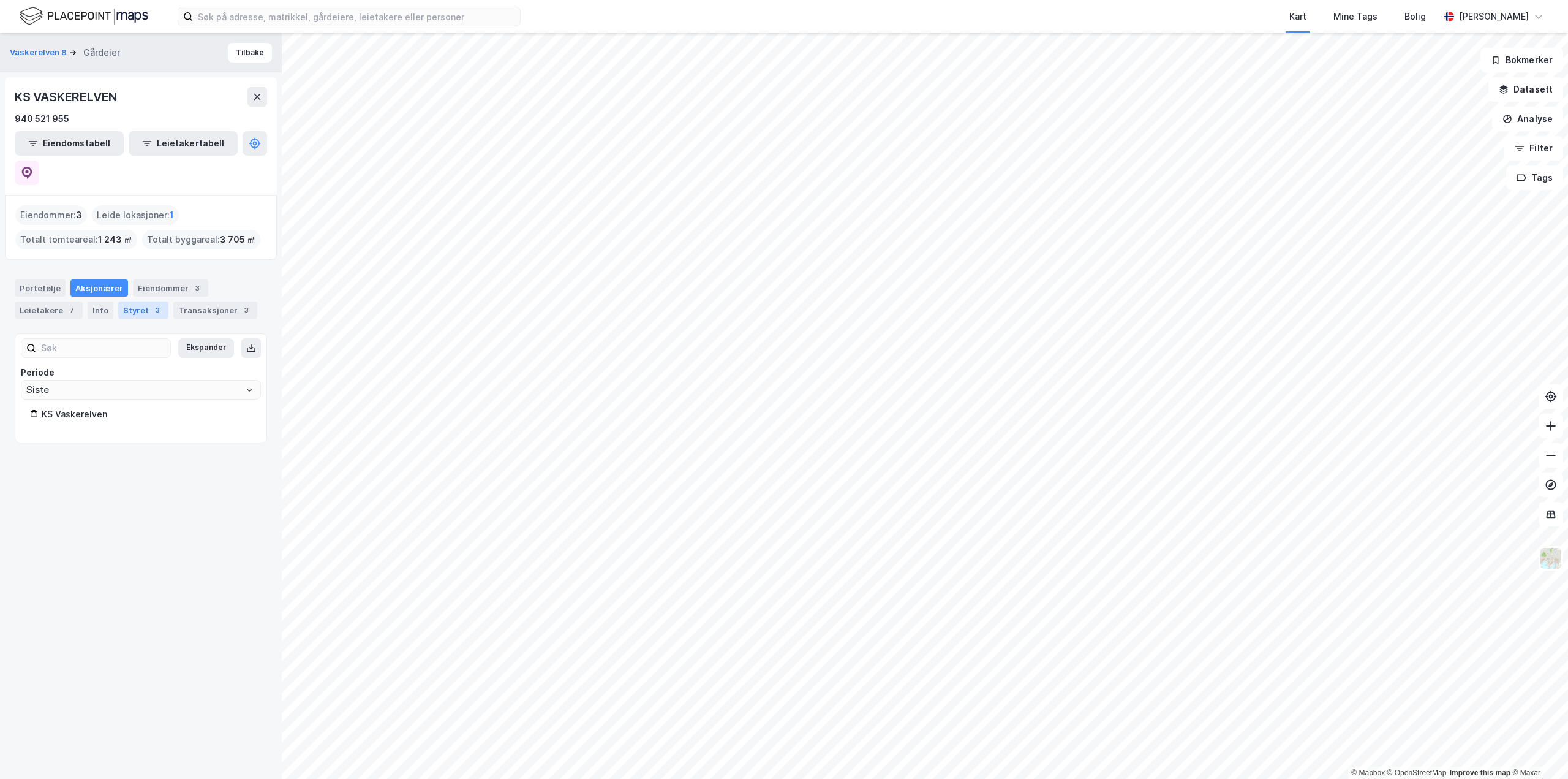
click at [130, 302] on div "Styret 3" at bounding box center [143, 310] width 50 height 17
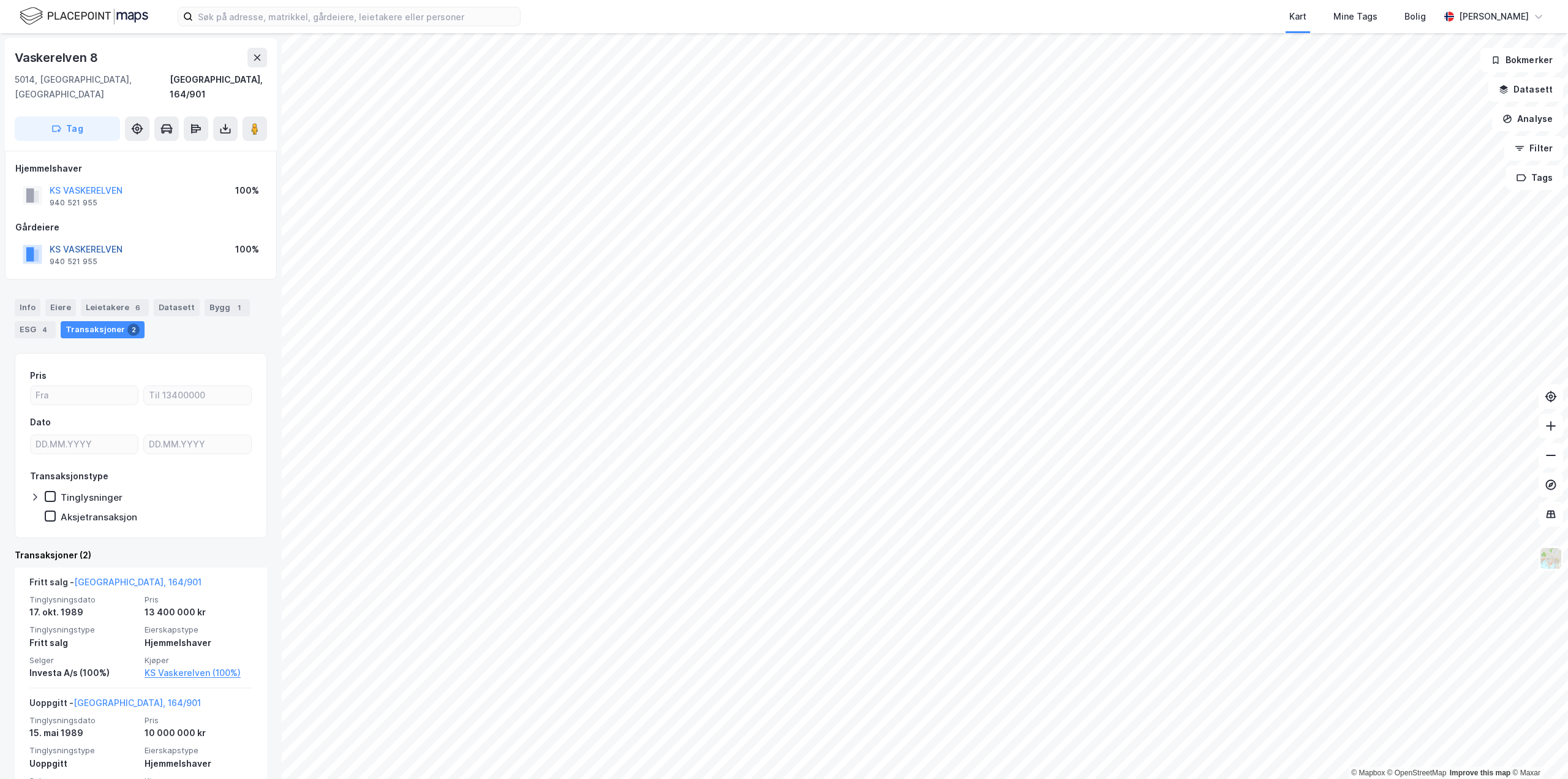
click at [0, 0] on button "KS VASKERELVEN" at bounding box center [0, 0] width 0 height 0
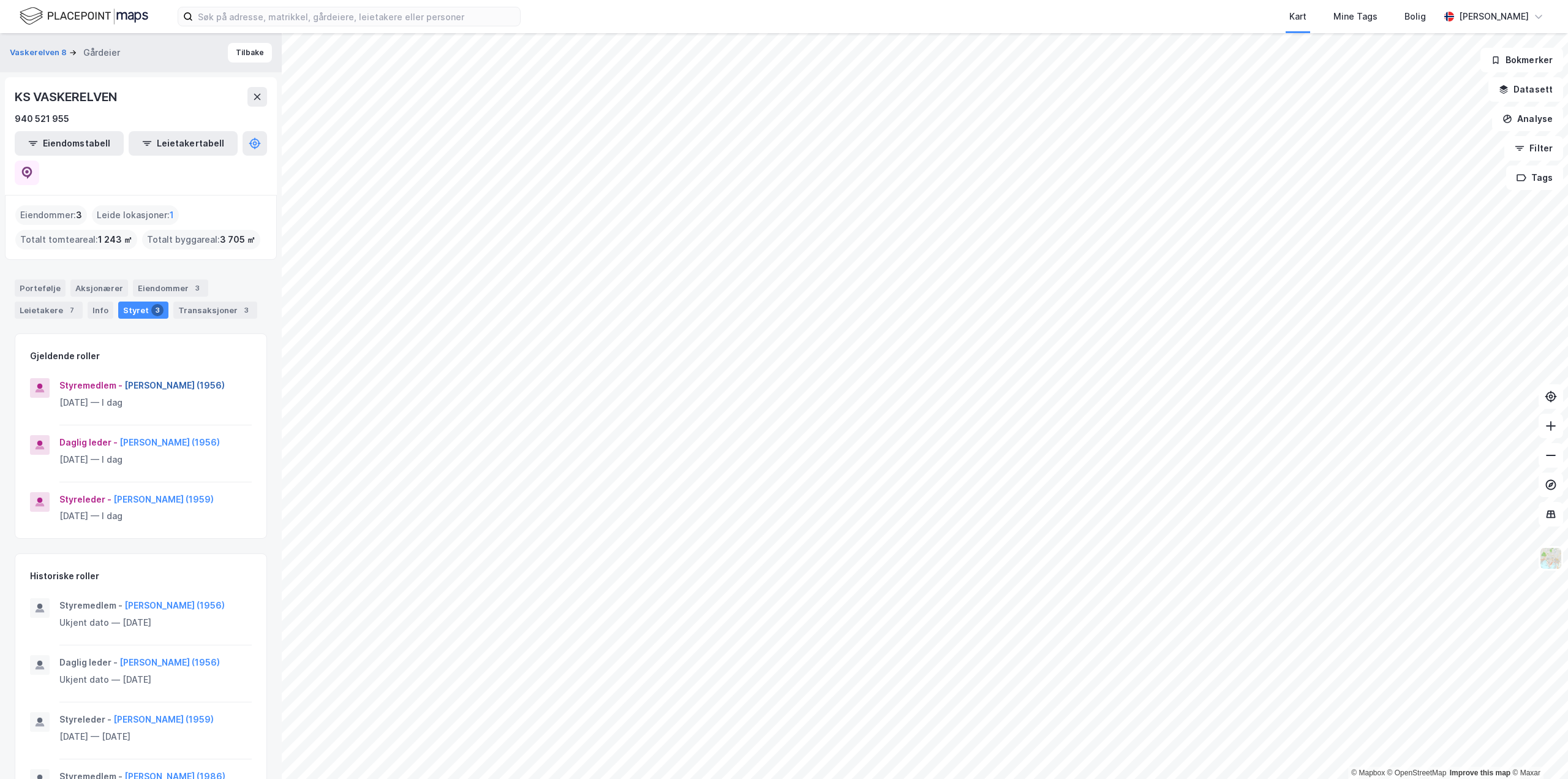
click at [0, 0] on button "[PERSON_NAME] (1956)" at bounding box center [0, 0] width 0 height 0
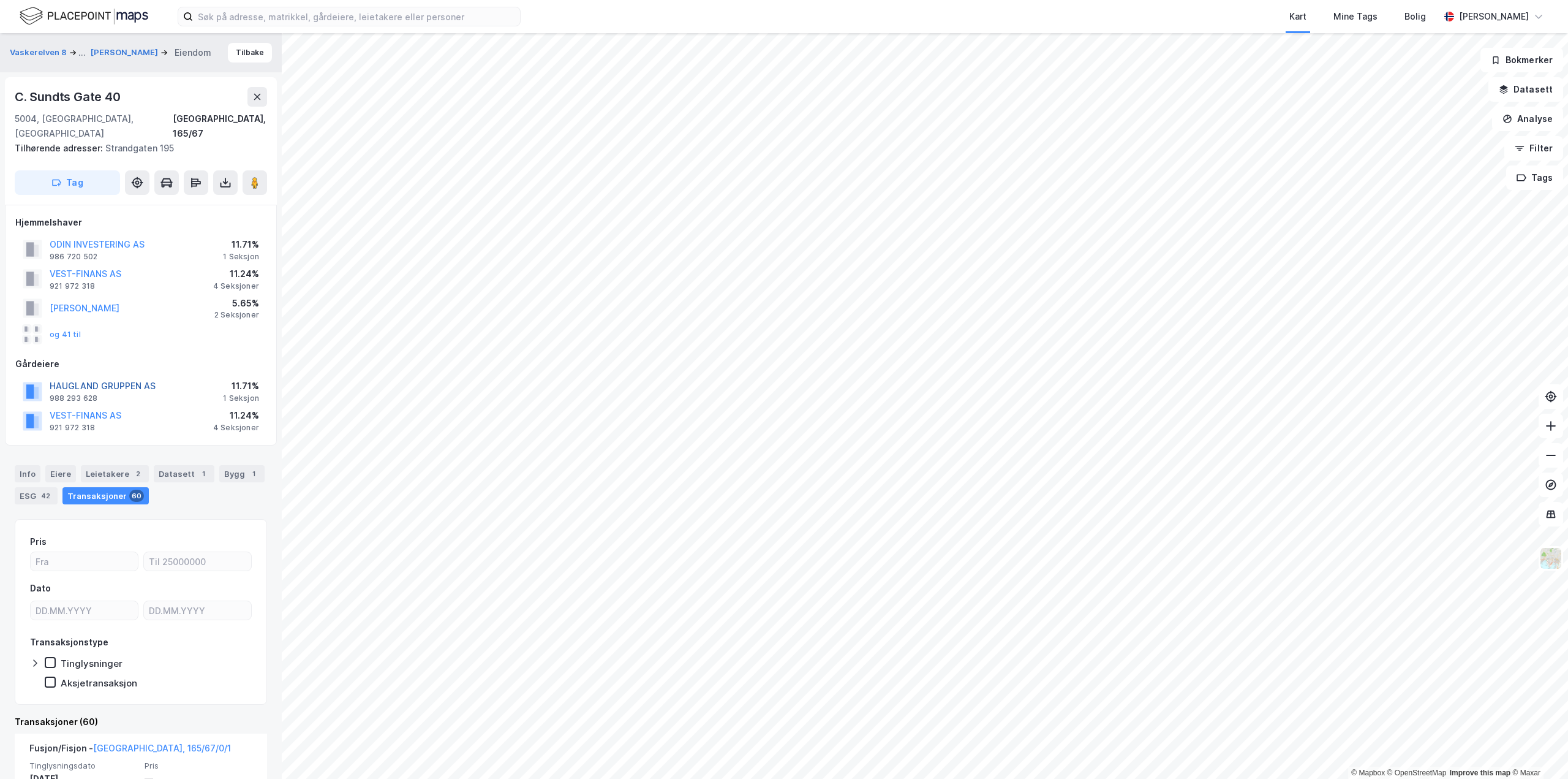
click at [0, 0] on button "HAUGLAND GRUPPEN AS" at bounding box center [0, 0] width 0 height 0
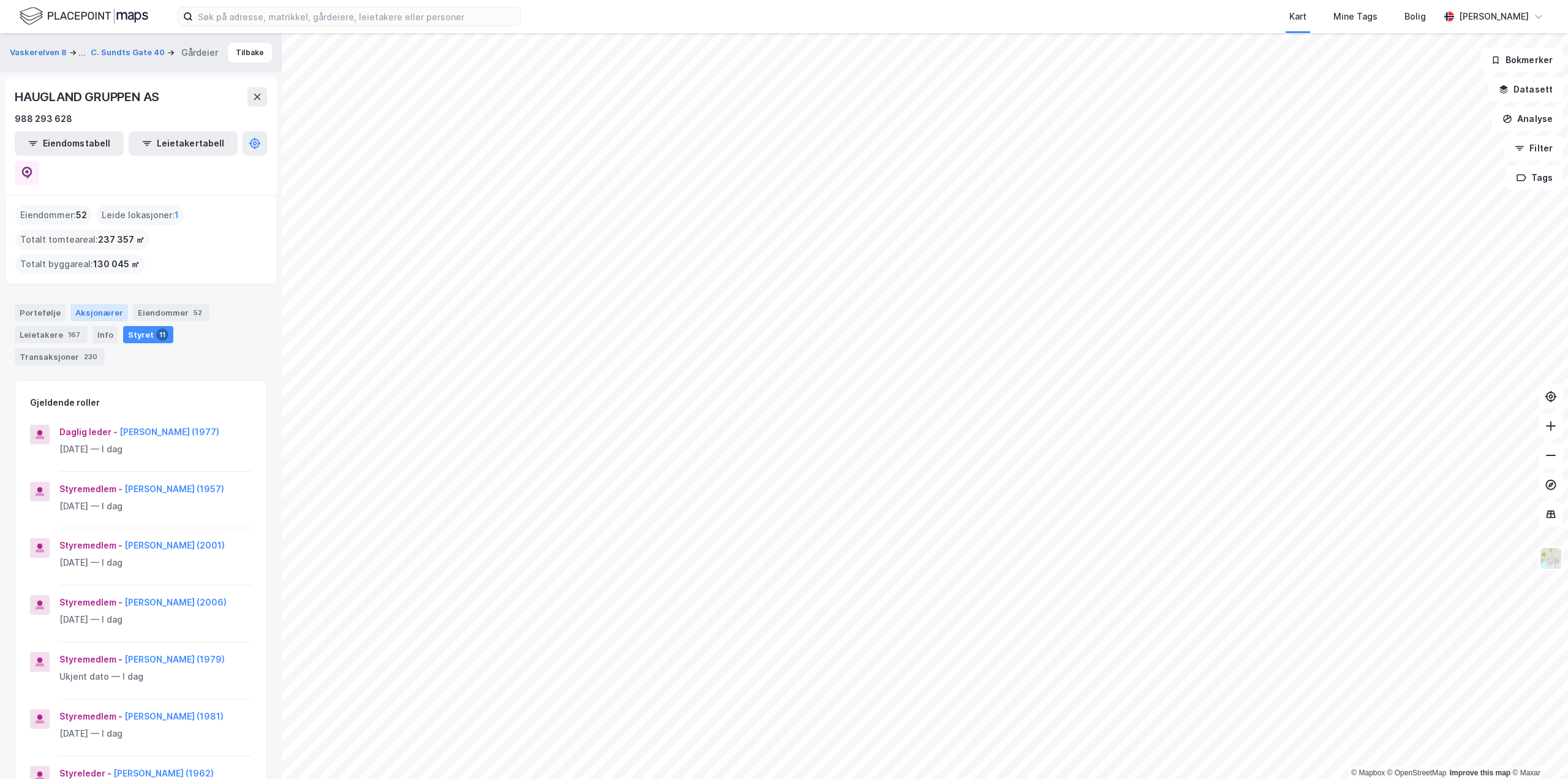
click at [106, 304] on div "Aksjonærer" at bounding box center [99, 312] width 57 height 17
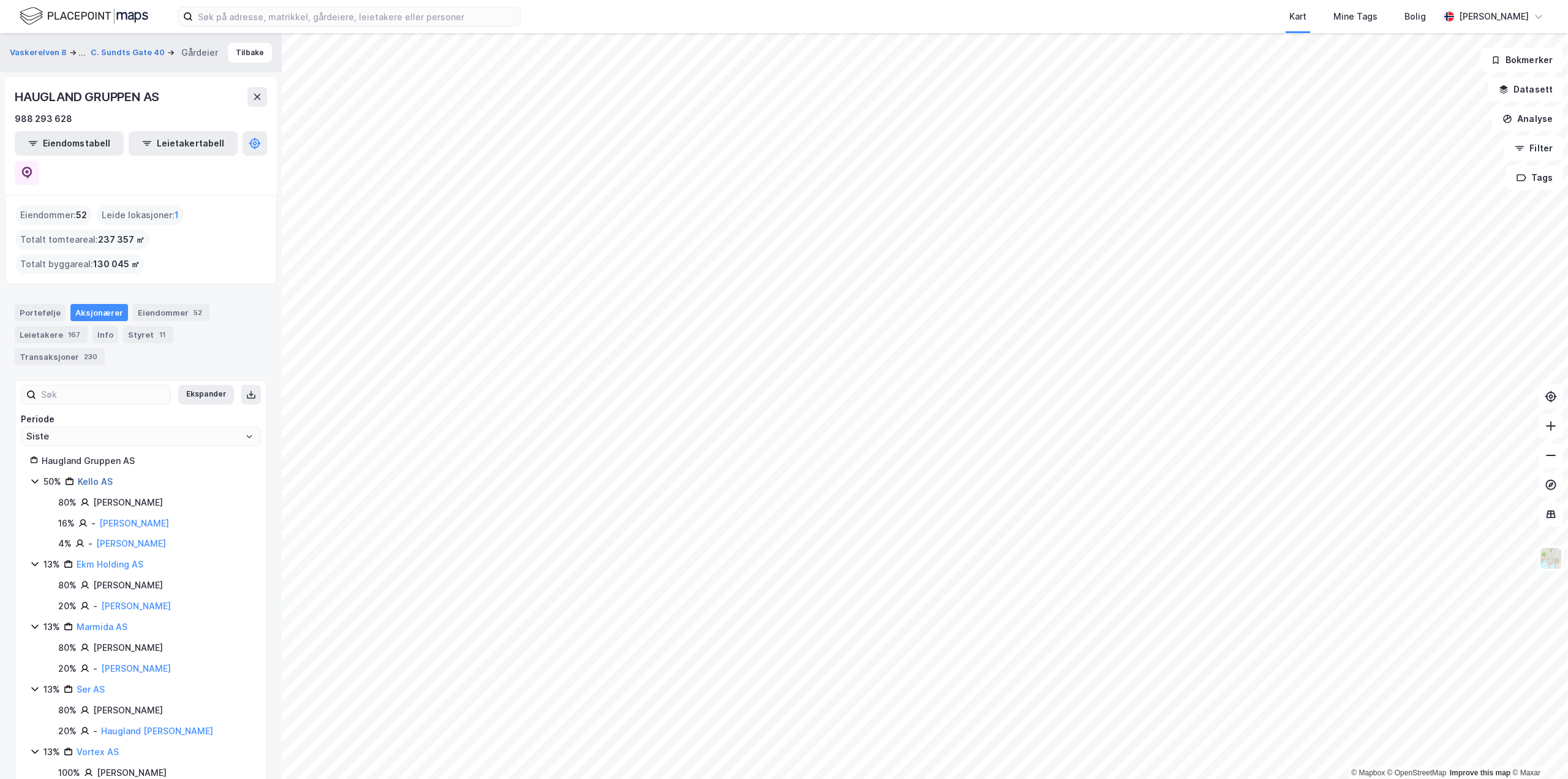
click at [103, 476] on link "Kello AS" at bounding box center [95, 481] width 35 height 10
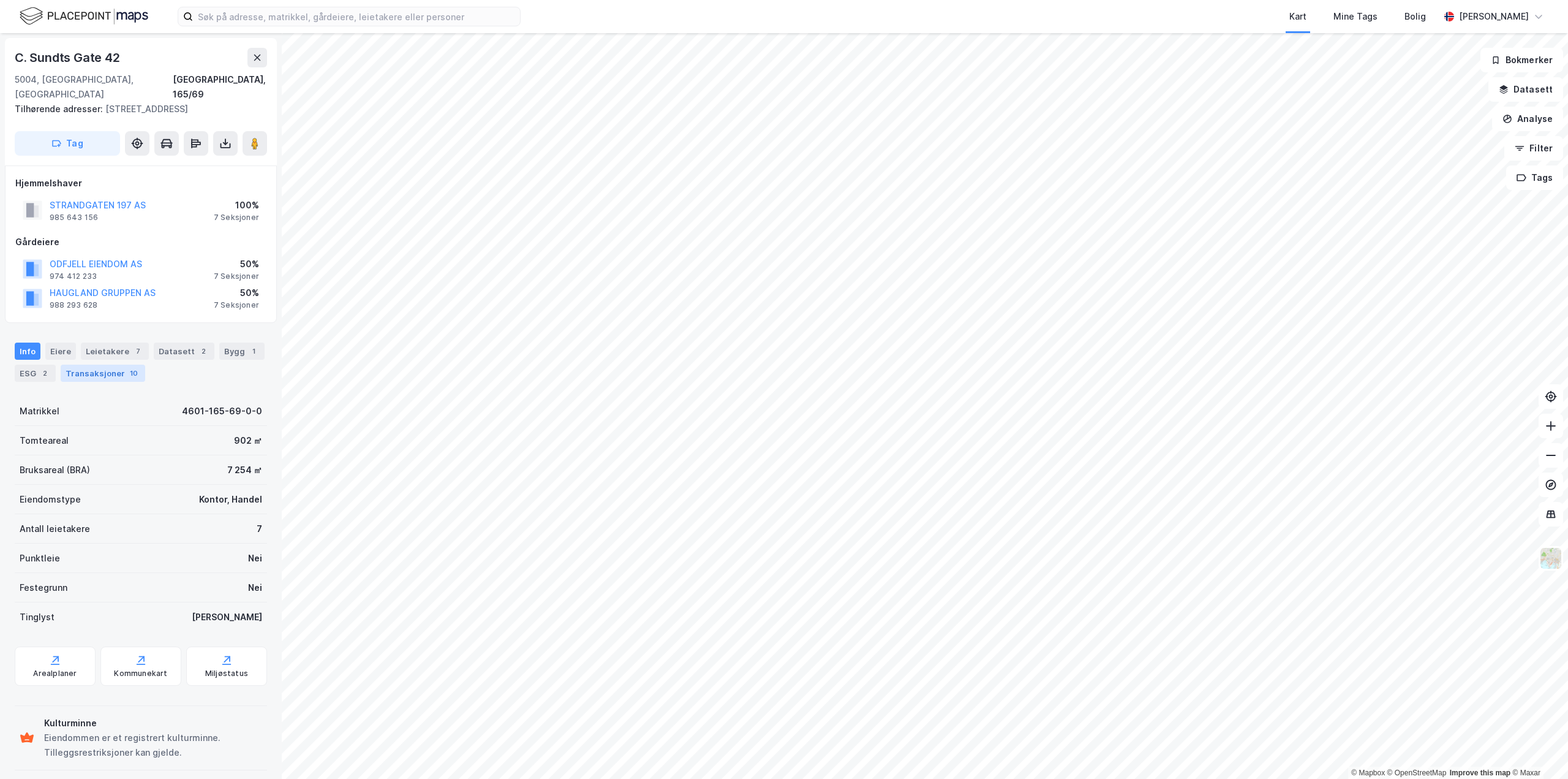
click at [120, 365] on div "Transaksjoner 10" at bounding box center [103, 373] width 85 height 17
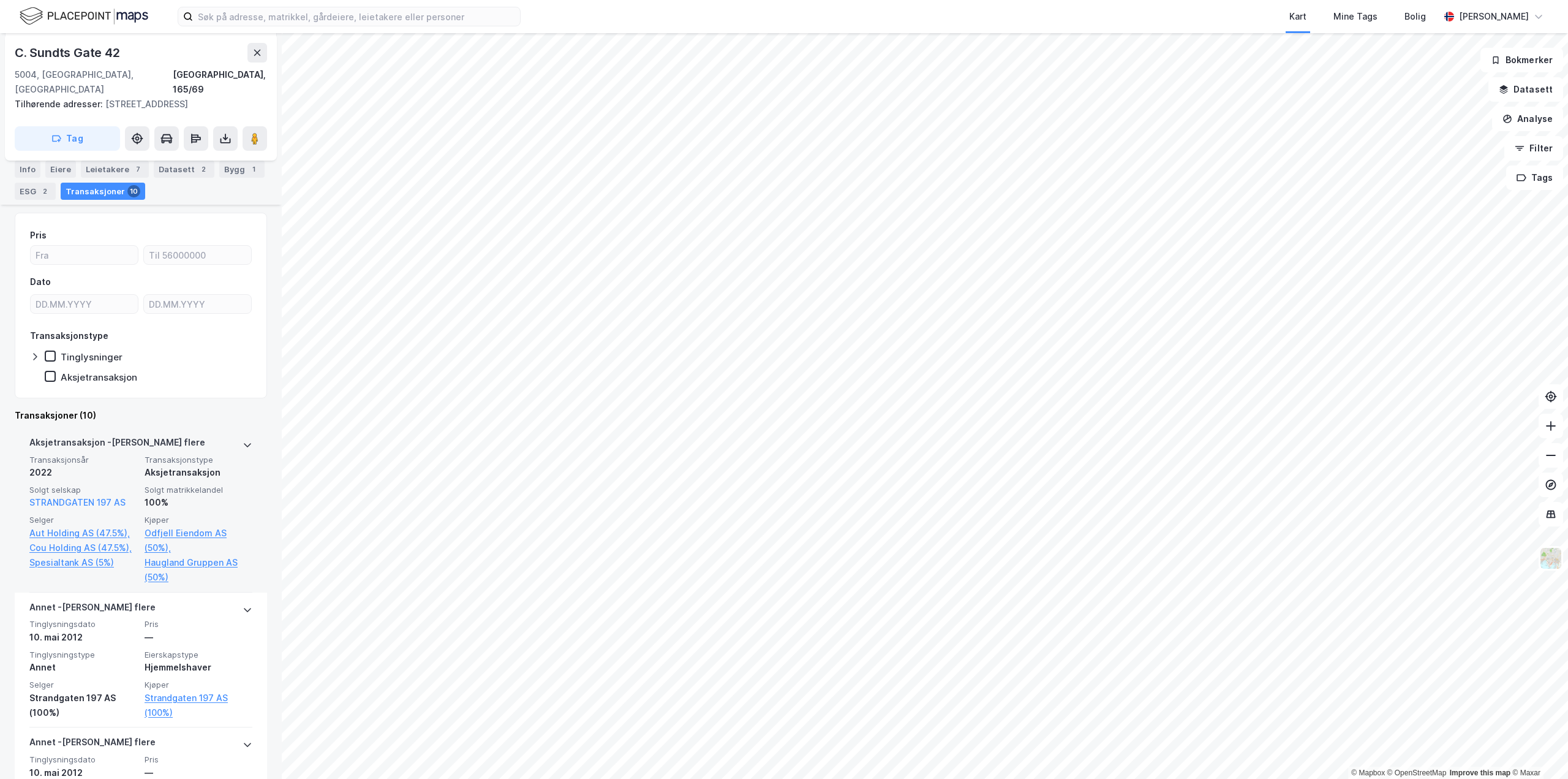
scroll to position [245, 0]
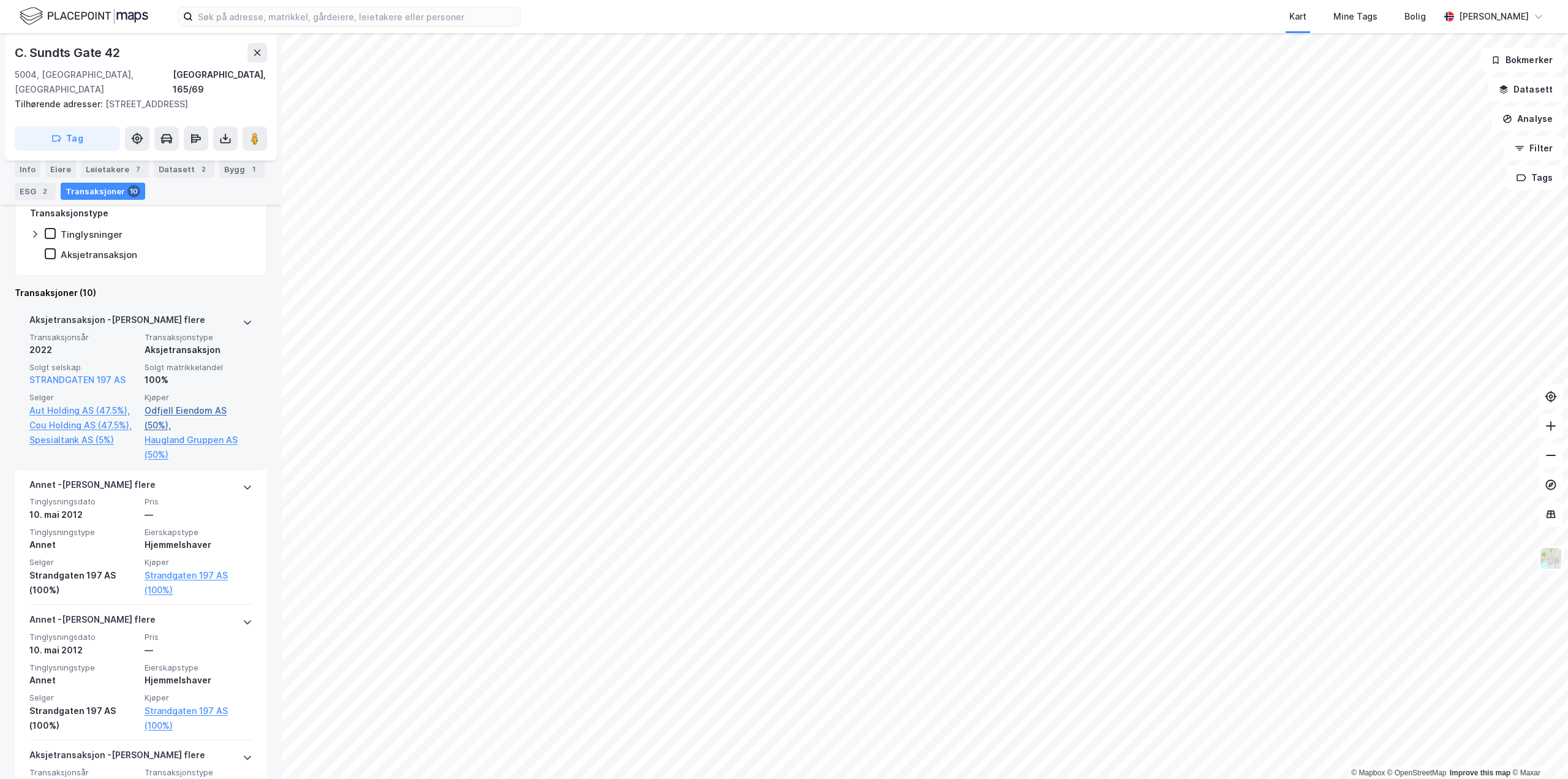
scroll to position [245, 0]
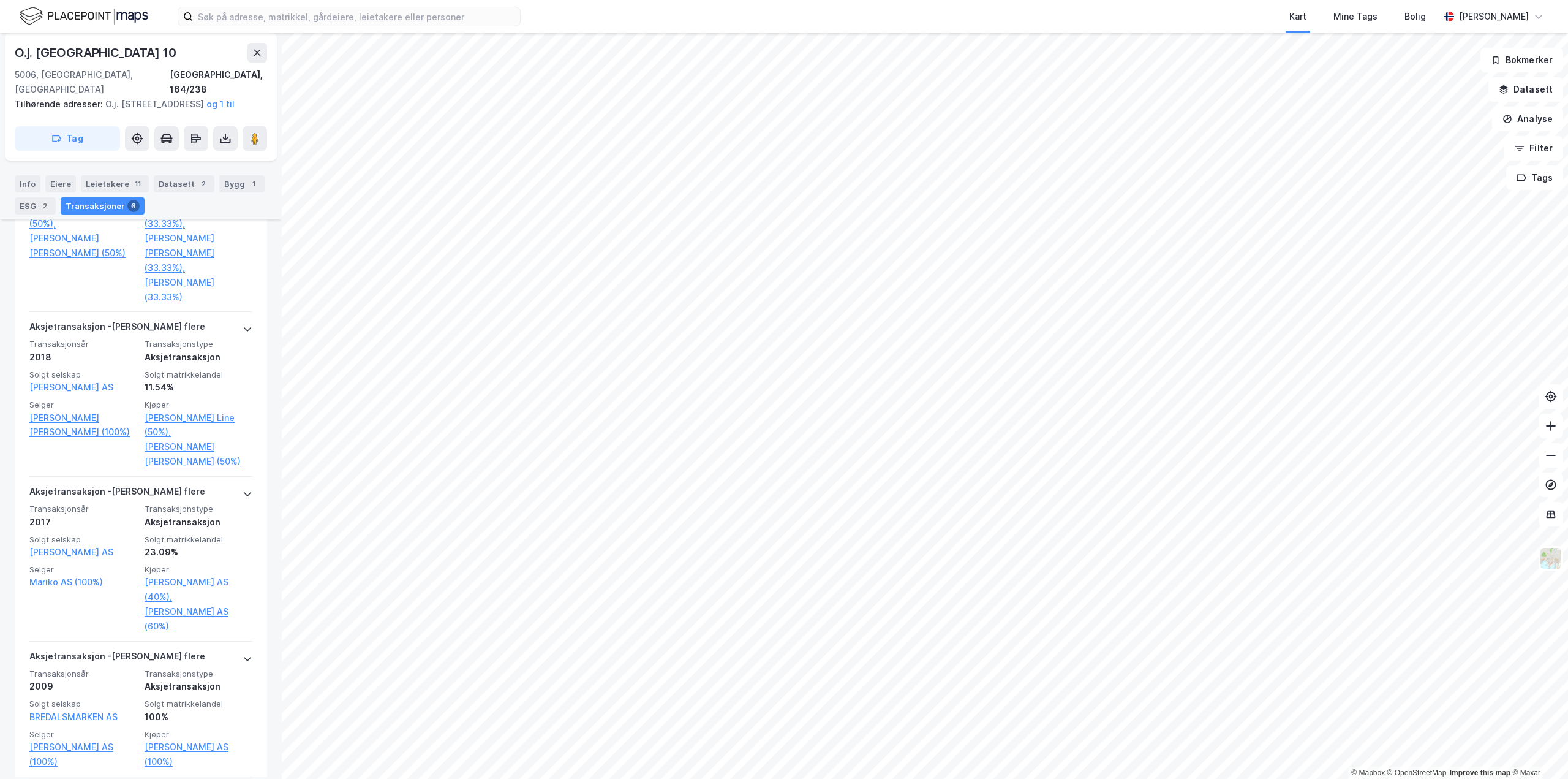
scroll to position [490, 0]
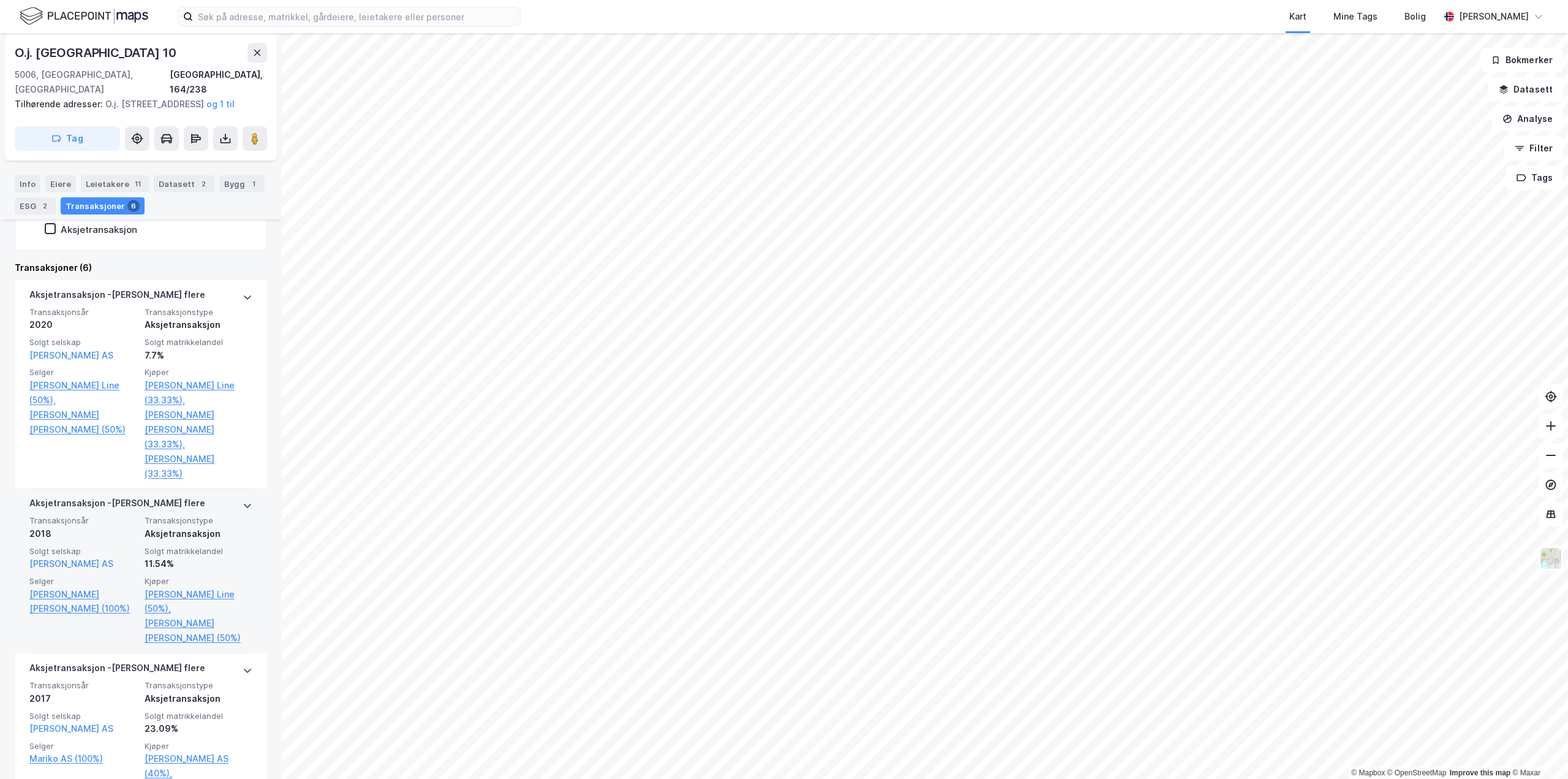
scroll to position [306, 0]
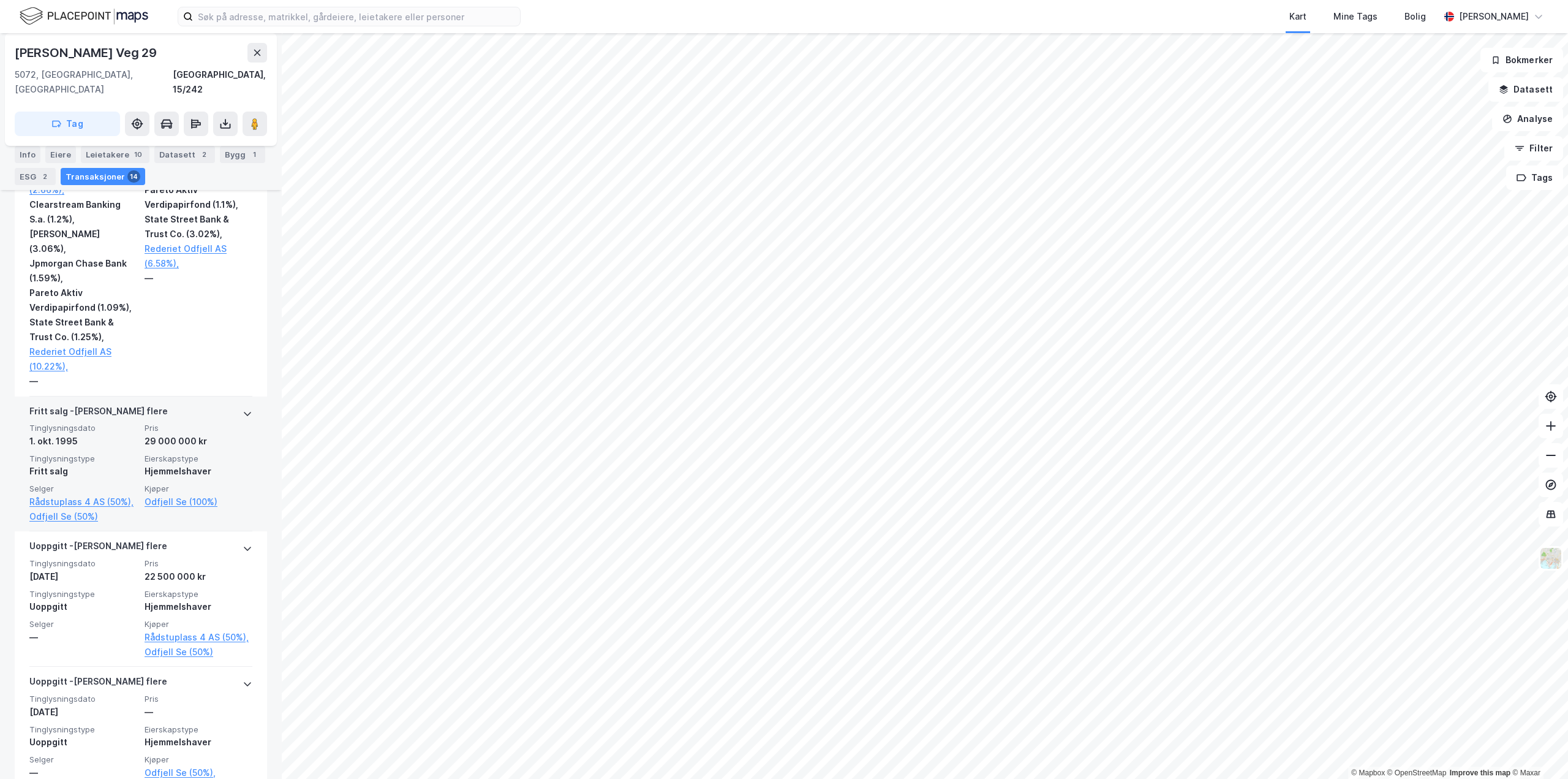
scroll to position [3518, 0]
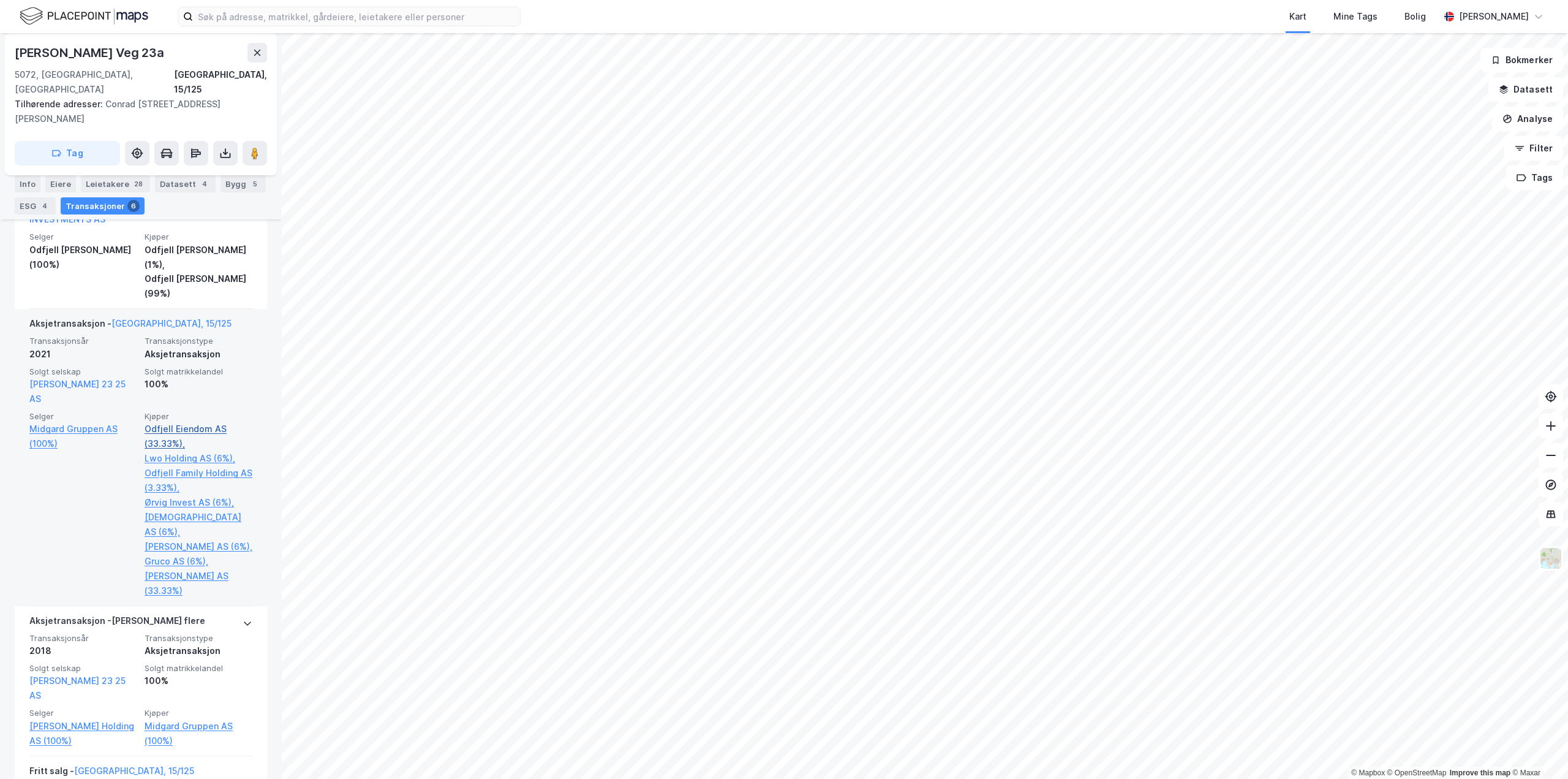
scroll to position [570, 0]
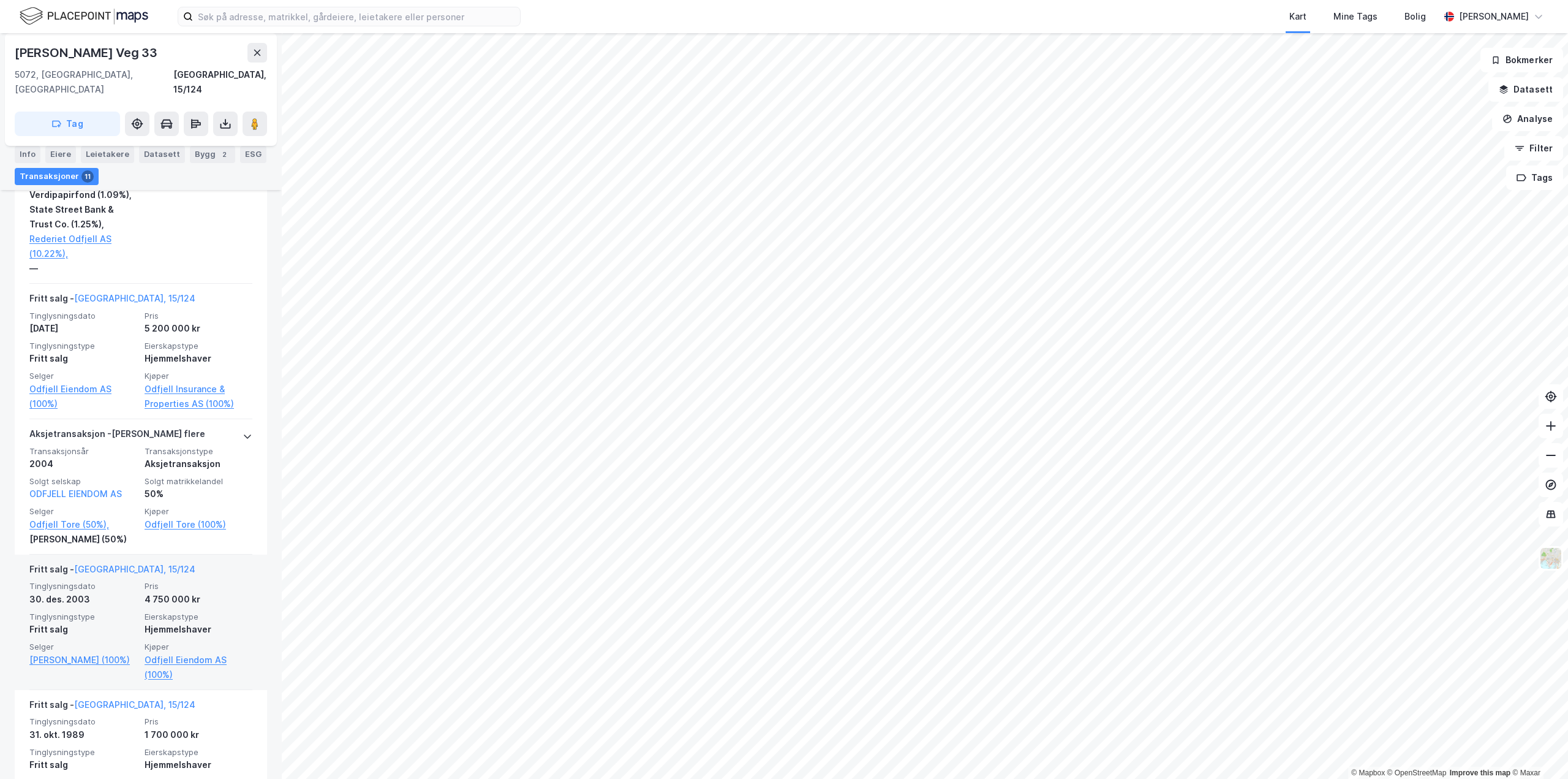
scroll to position [2693, 0]
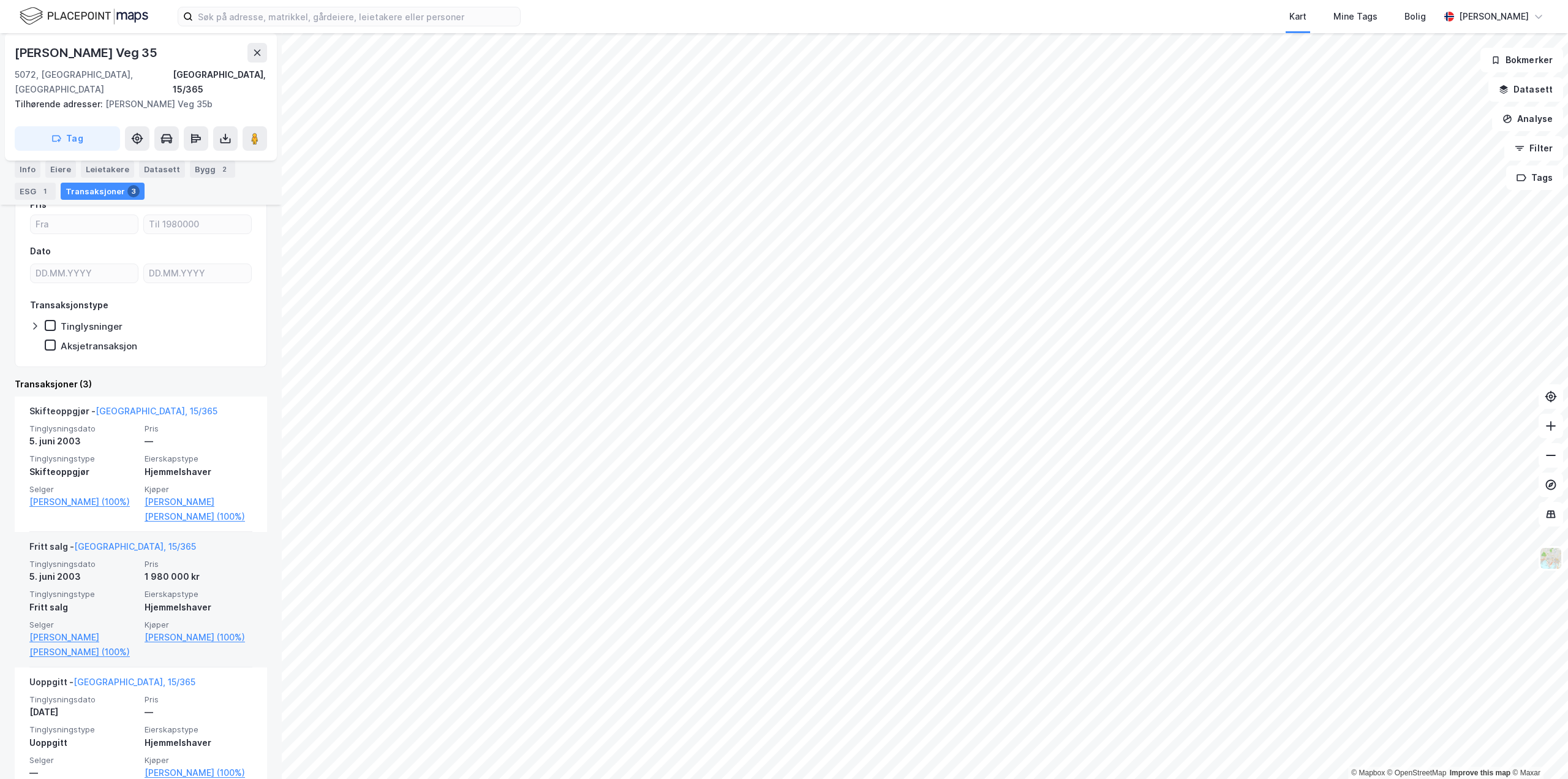
scroll to position [146, 0]
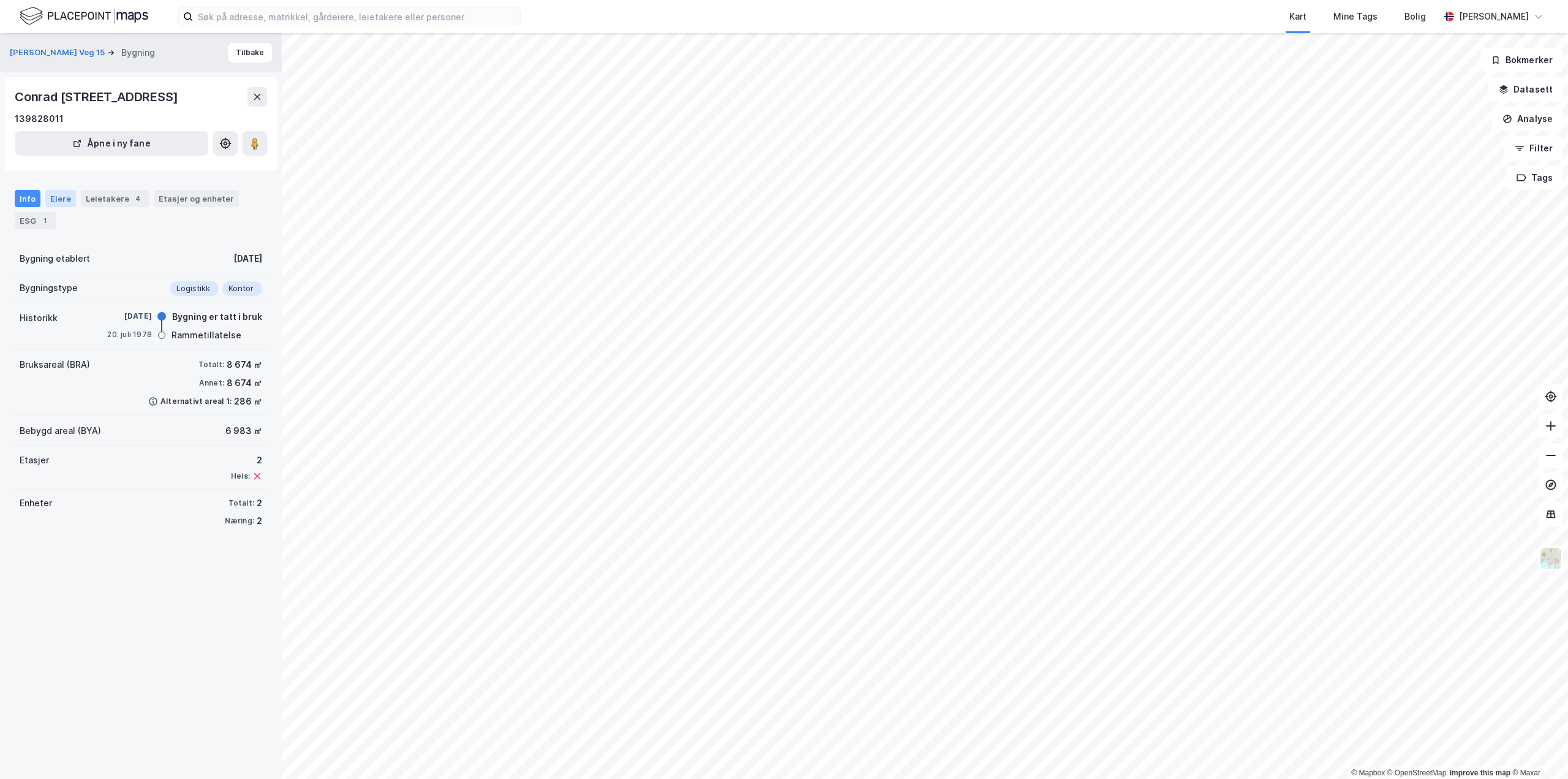
click at [59, 207] on div "Eiere" at bounding box center [60, 199] width 31 height 17
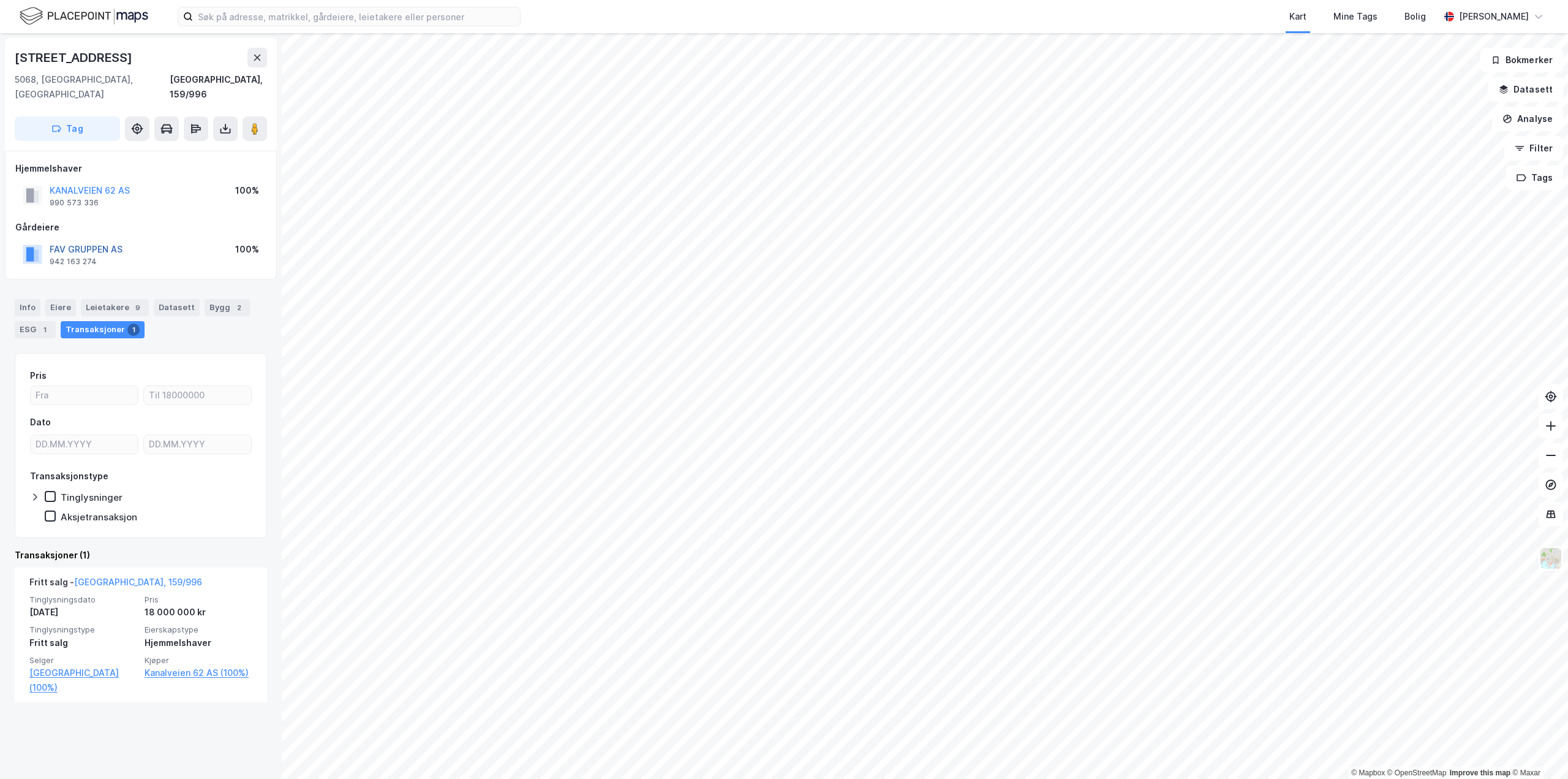
click at [0, 0] on button "FAV GRUPPEN AS" at bounding box center [0, 0] width 0 height 0
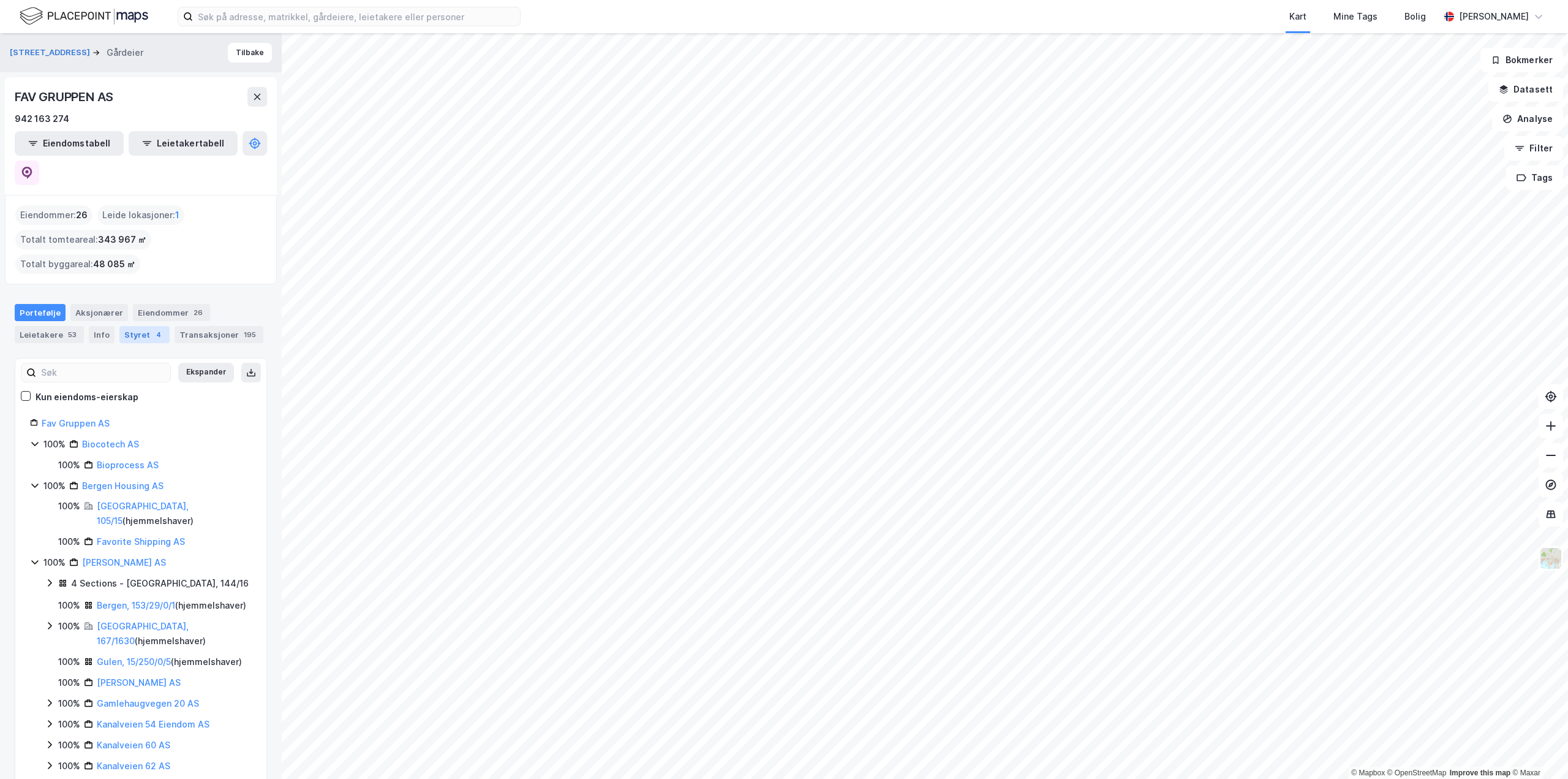
click at [130, 326] on div "Styret 4" at bounding box center [145, 334] width 50 height 17
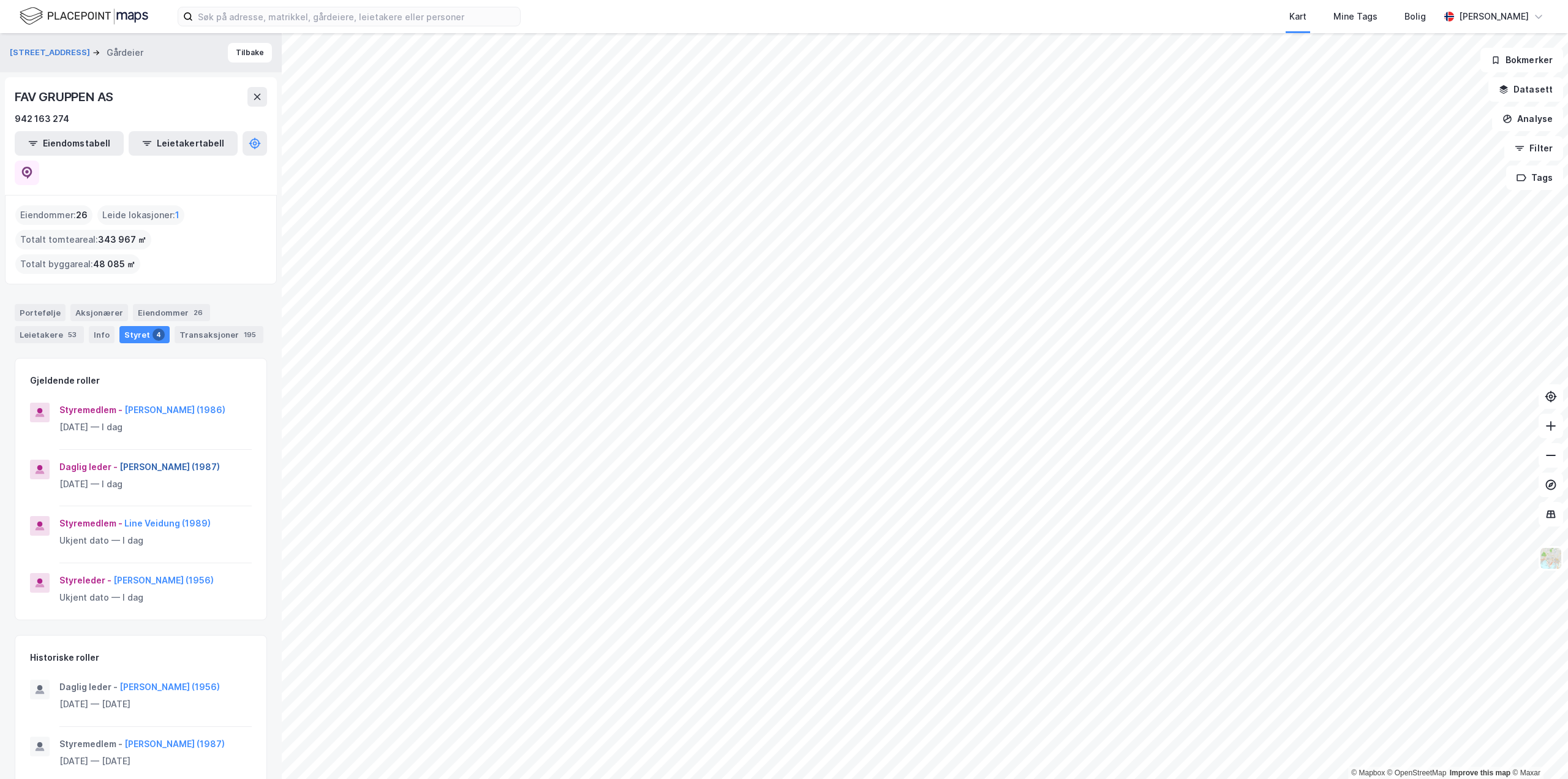
click at [0, 0] on button "Haakon Jard Veidung (1987)" at bounding box center [0, 0] width 0 height 0
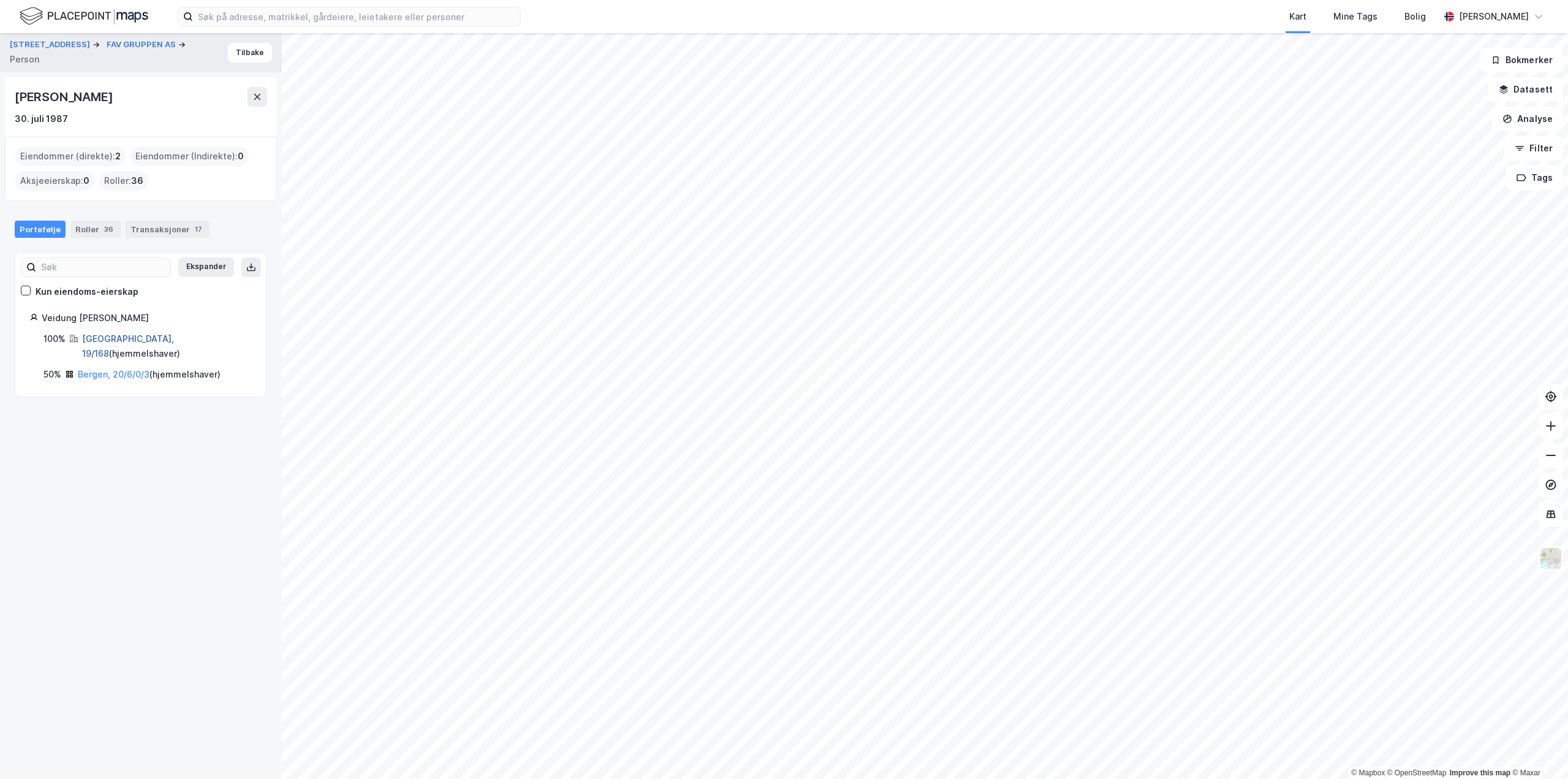
click at [114, 338] on link "Bergen, 19/168" at bounding box center [127, 346] width 92 height 25
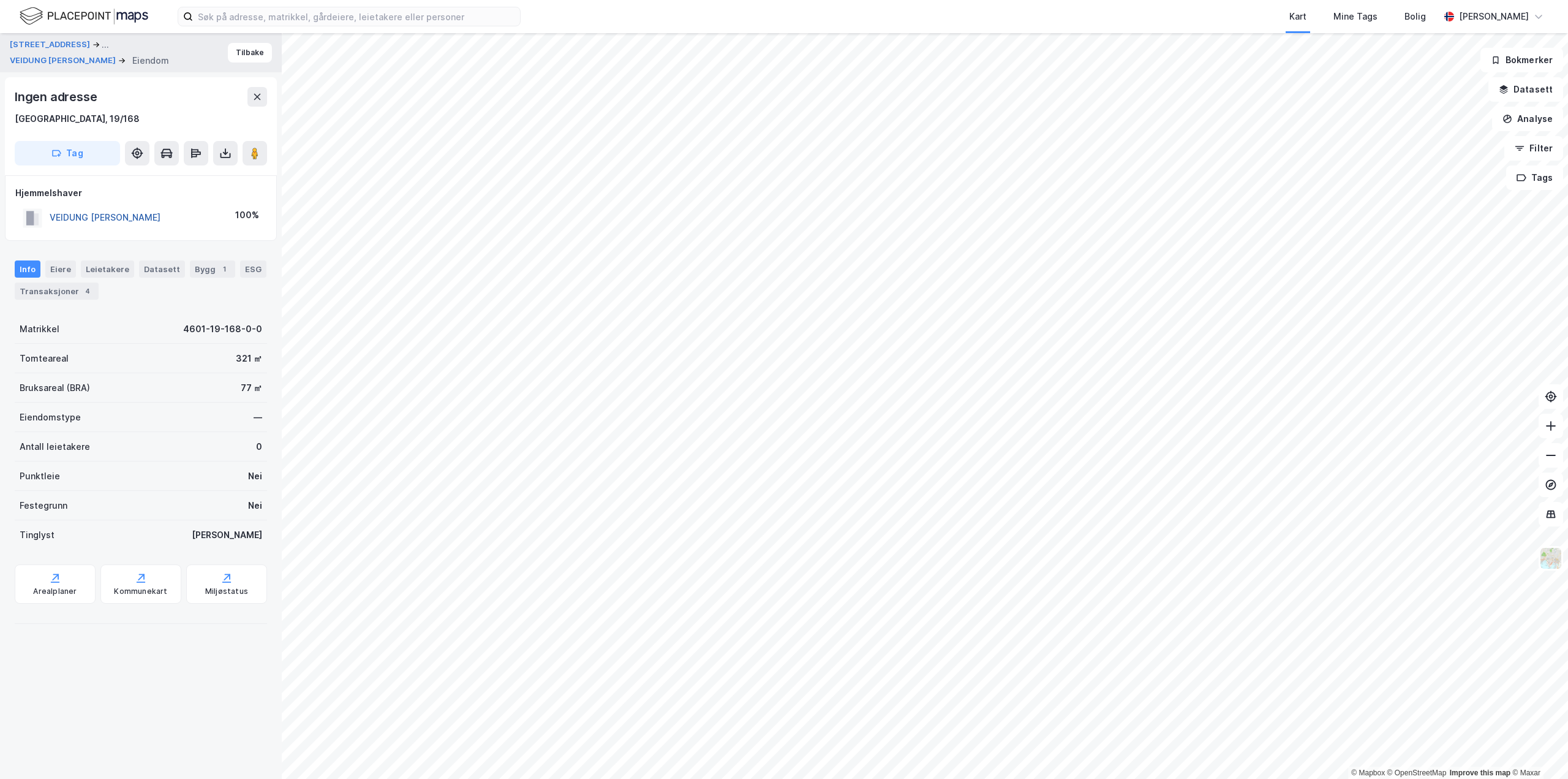
click at [0, 0] on button "VEIDUNG HAAKON JARD" at bounding box center [0, 0] width 0 height 0
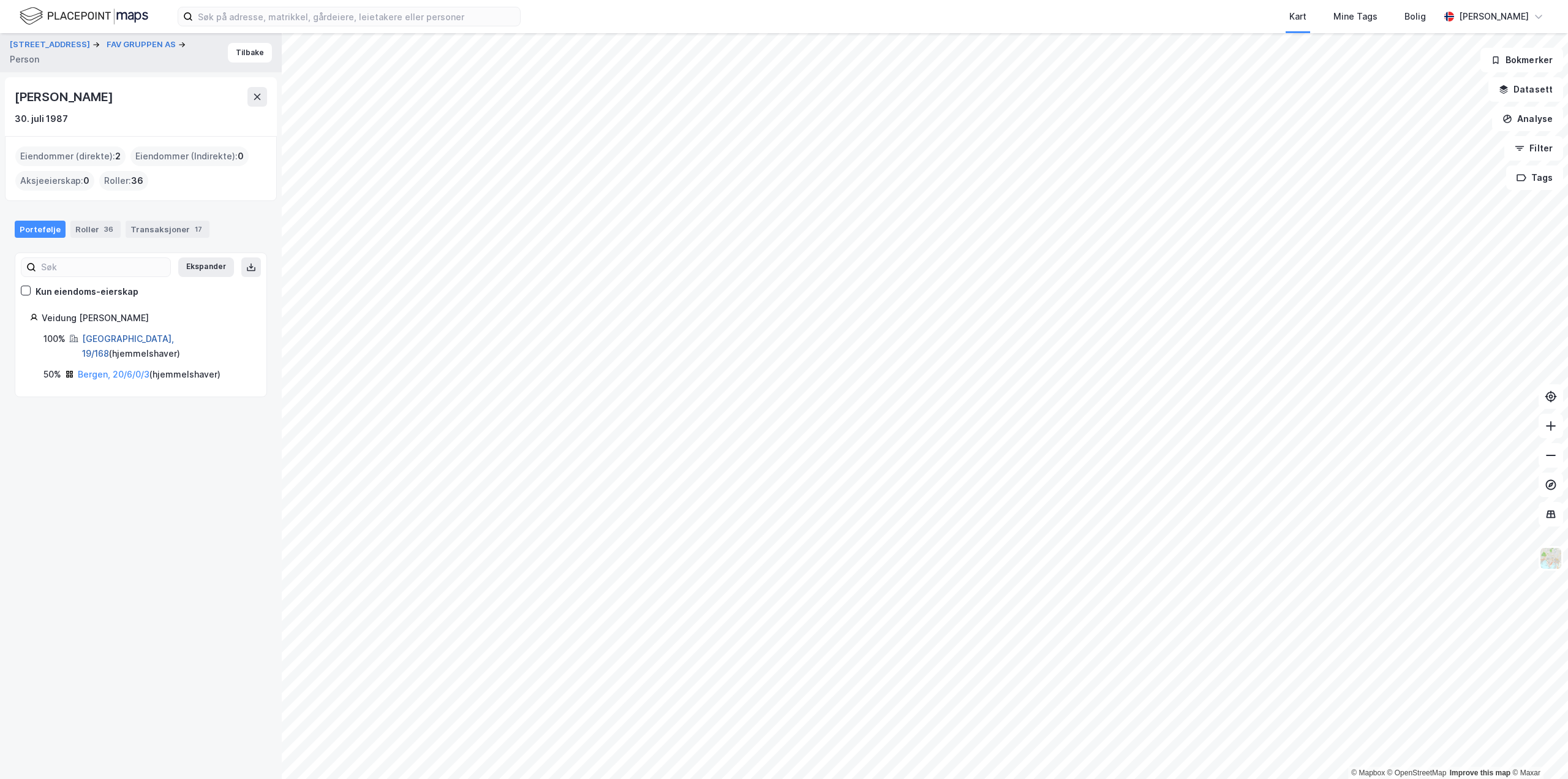
click at [108, 335] on link "Bergen, 19/168" at bounding box center [127, 346] width 92 height 25
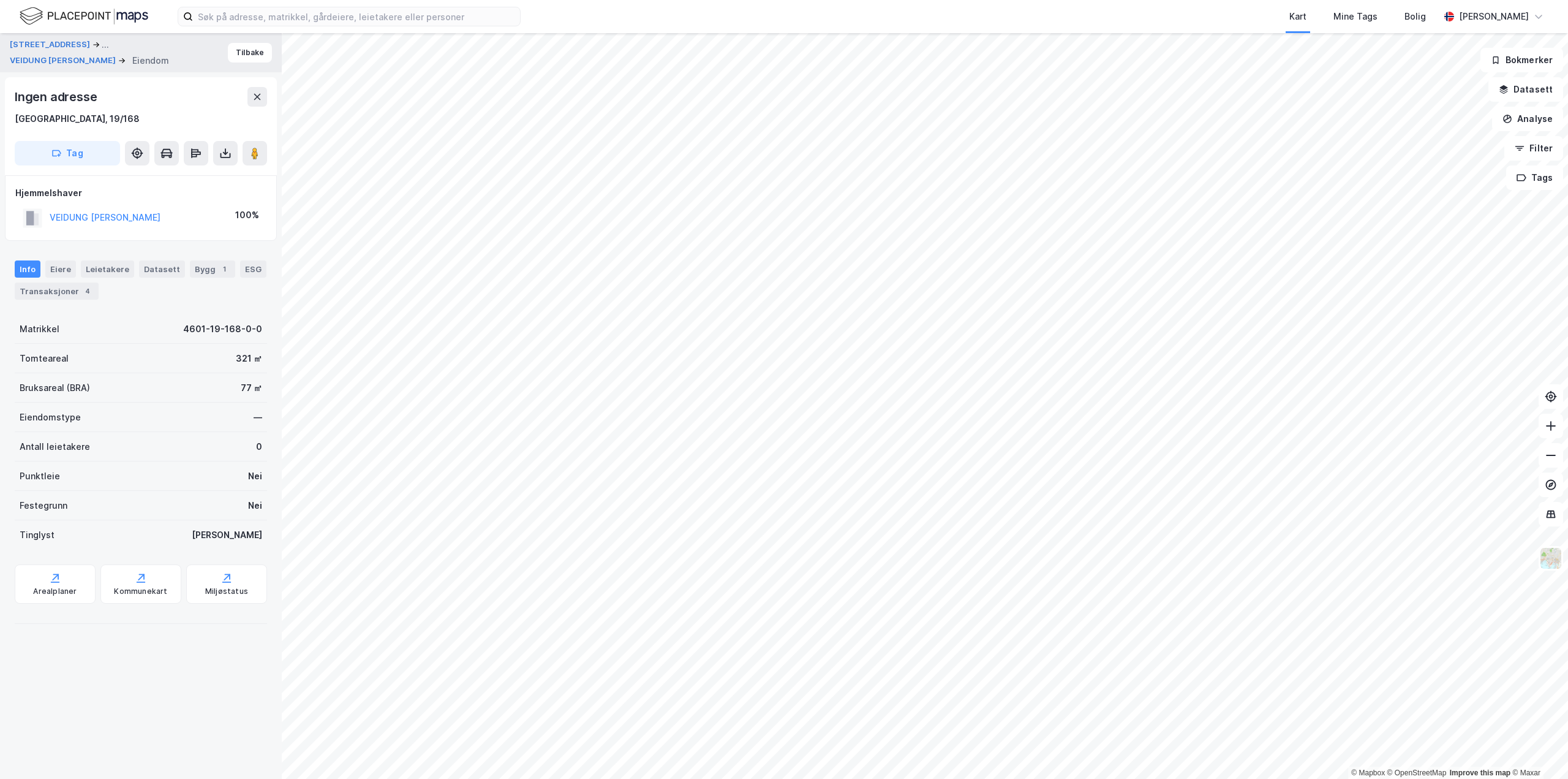
click at [136, 226] on div "VEIDUNG HAAKON JARD" at bounding box center [91, 218] width 138 height 20
click at [0, 0] on button "VEIDUNG HAAKON JARD" at bounding box center [0, 0] width 0 height 0
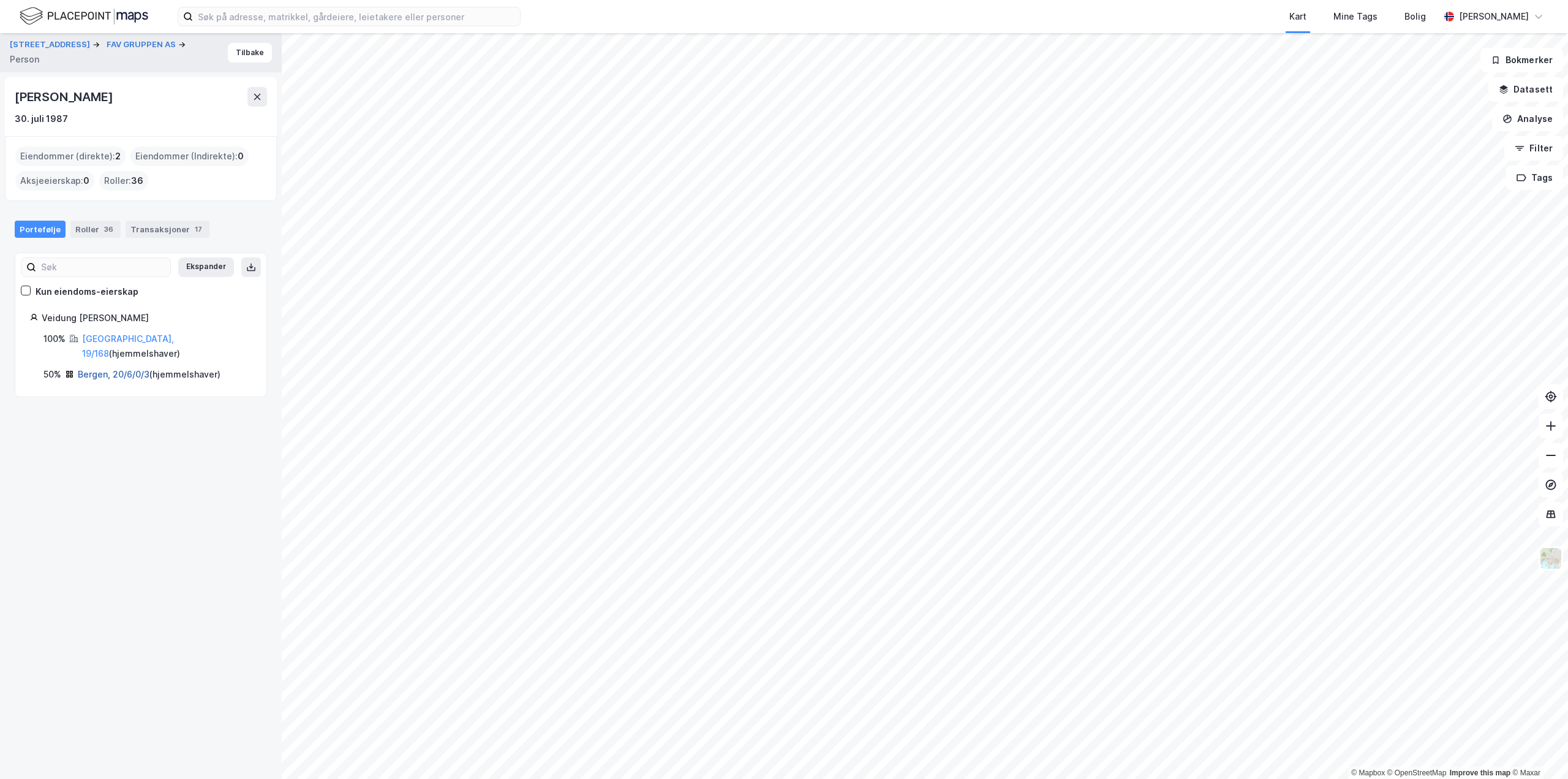
click at [108, 369] on link "Bergen, 20/6/0/3" at bounding box center [113, 374] width 72 height 10
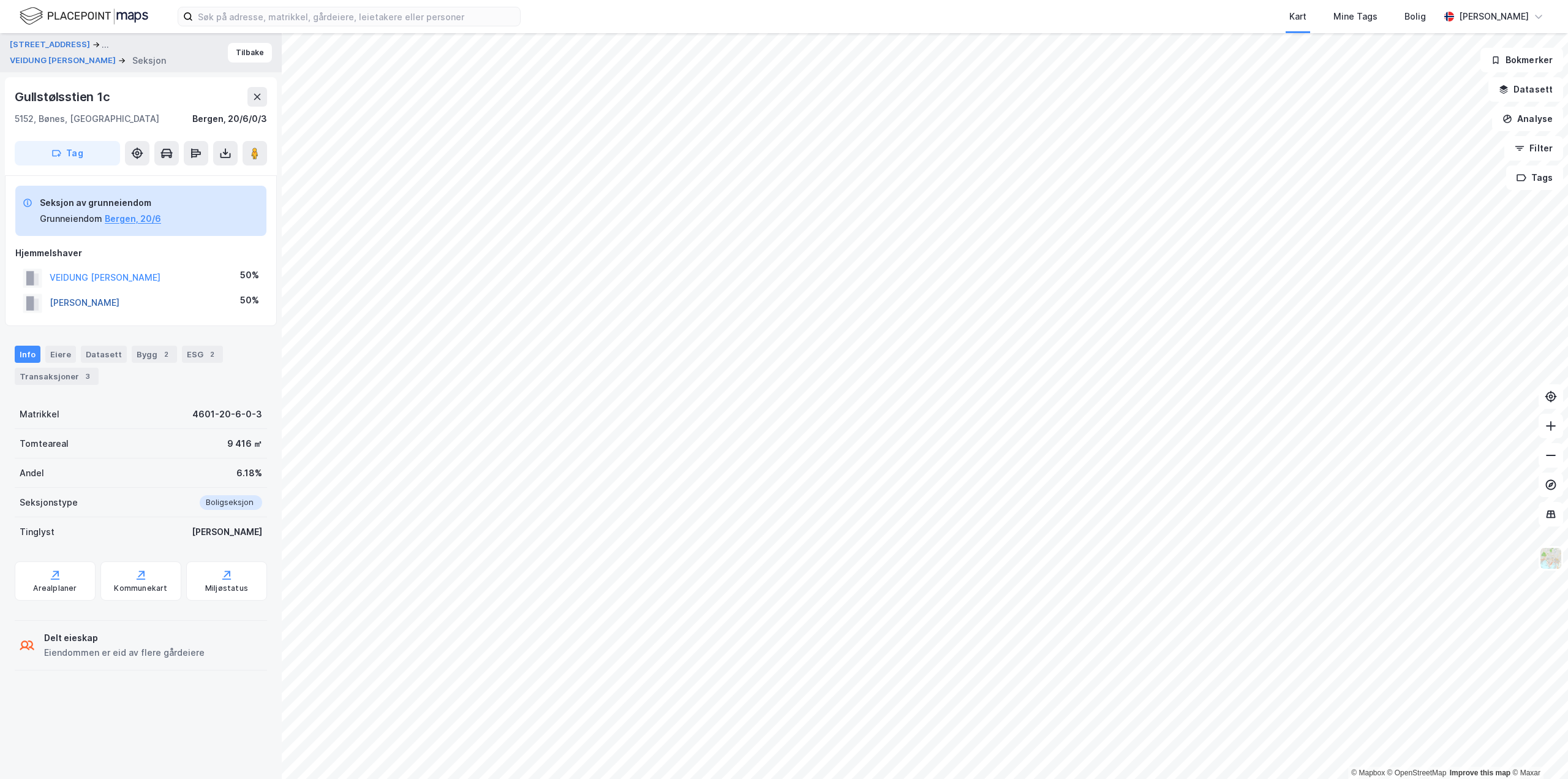
click at [0, 0] on button "RØDLAND KRISTINE ERDAL" at bounding box center [0, 0] width 0 height 0
